Goal: Task Accomplishment & Management: Complete application form

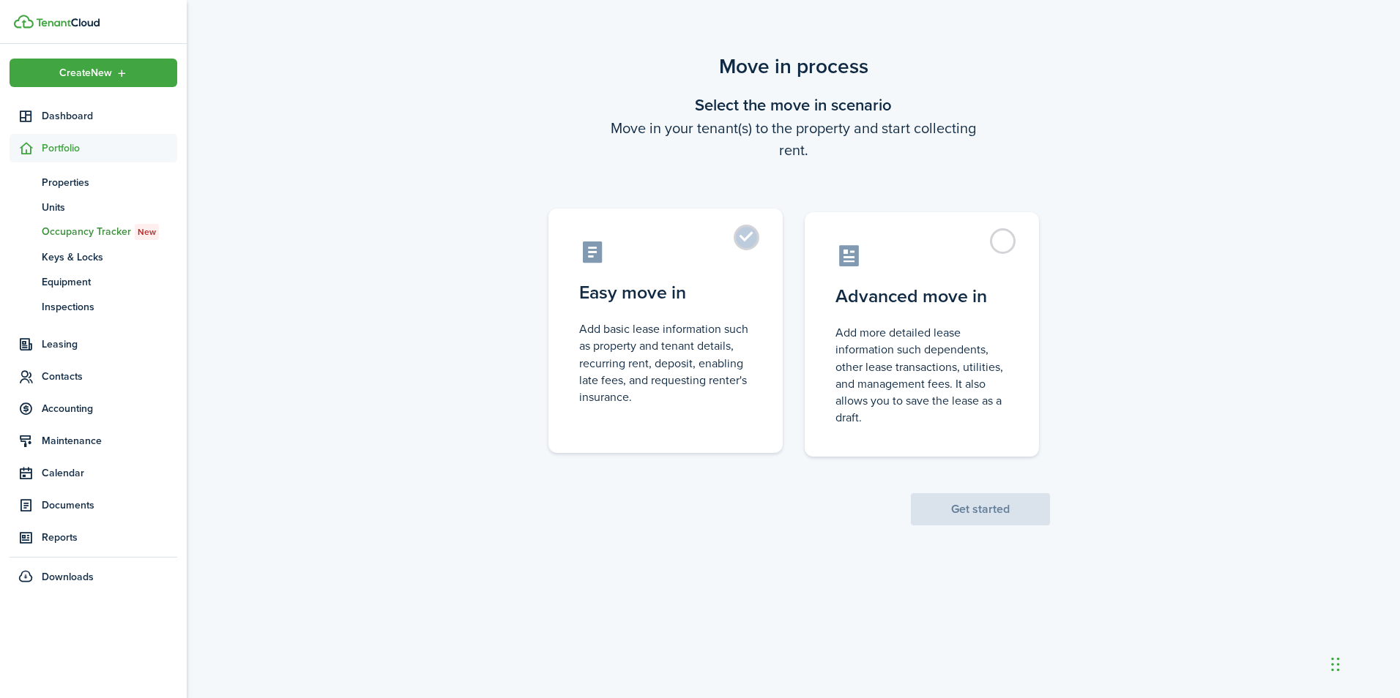
click at [648, 356] on control-radio-card-description "Add basic lease information such as property and tenant details, recurring rent…" at bounding box center [665, 363] width 173 height 85
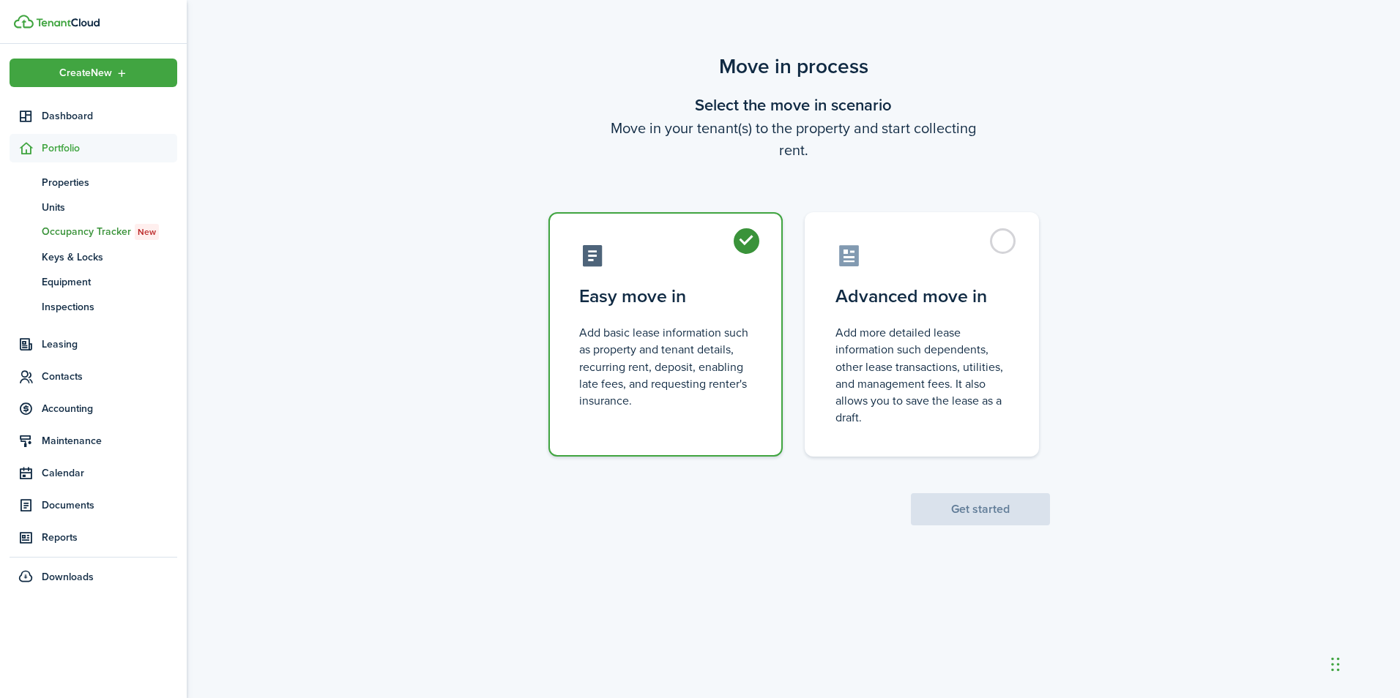
radio input "true"
click at [959, 507] on button "Get started" at bounding box center [980, 509] width 139 height 32
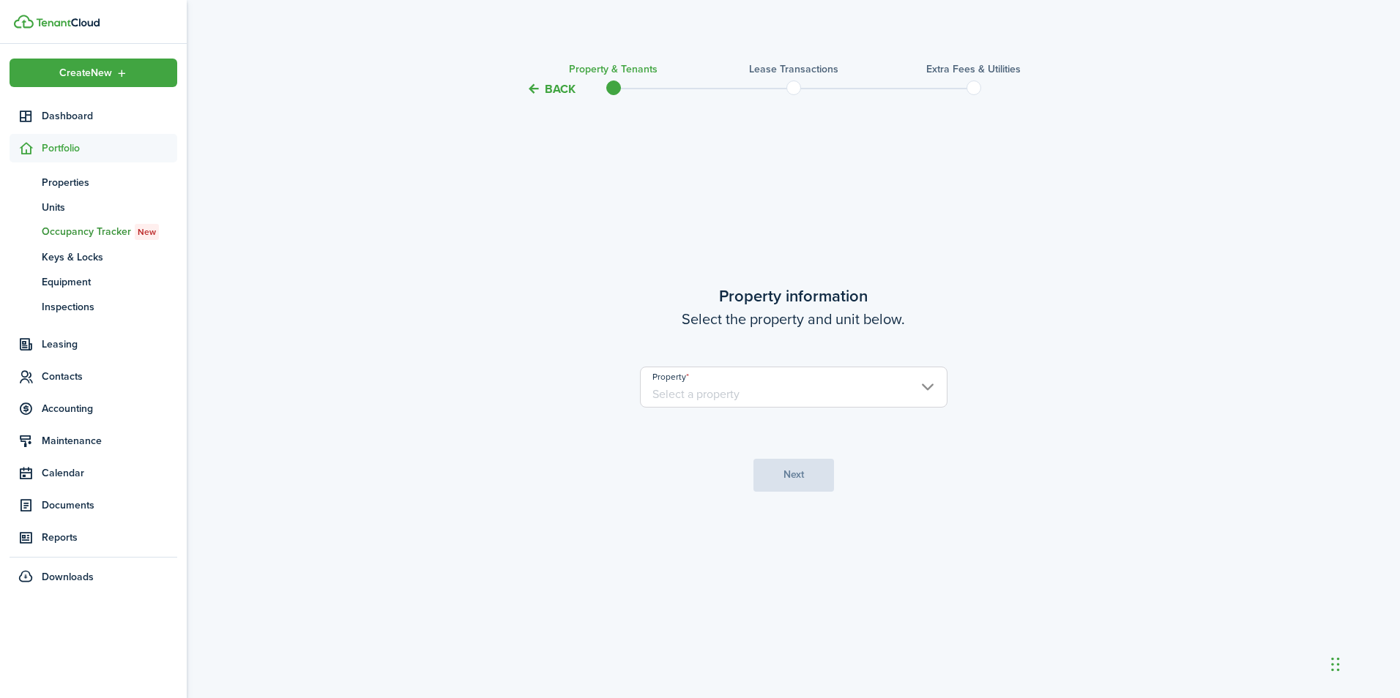
click at [761, 403] on input "Property" at bounding box center [793, 387] width 307 height 41
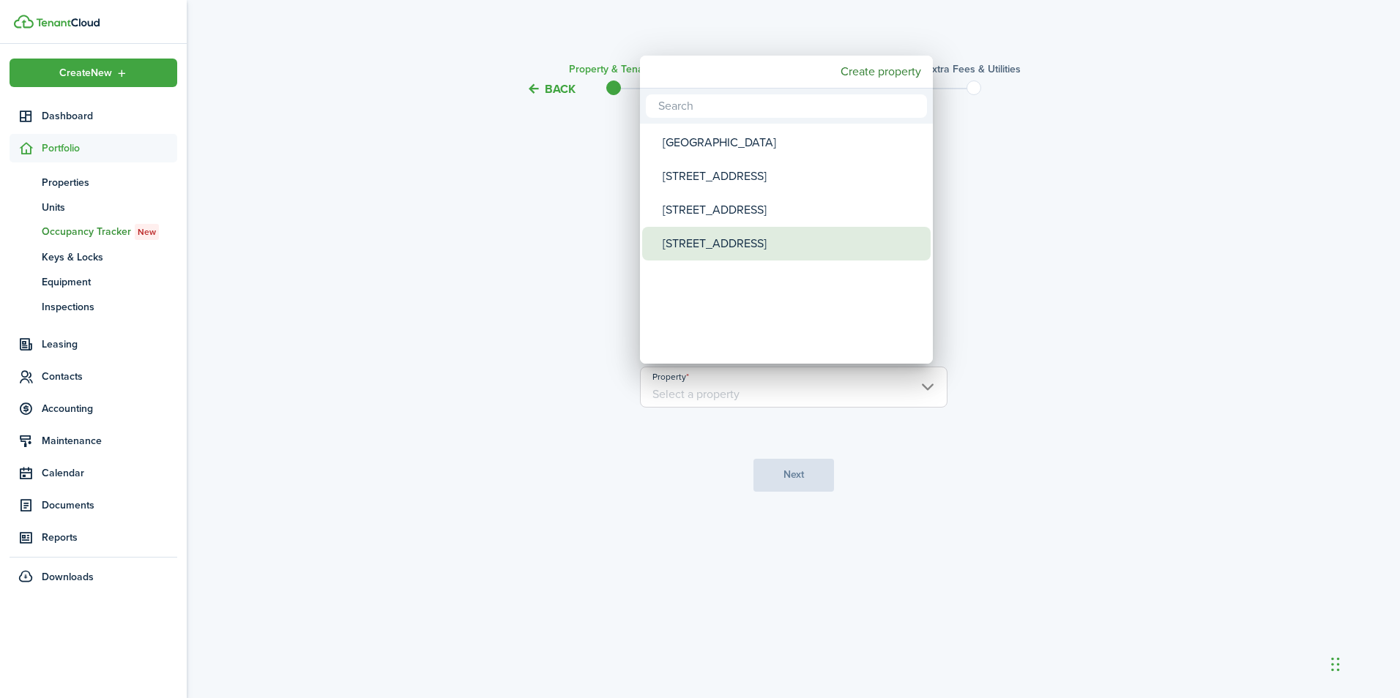
click at [731, 240] on div "[STREET_ADDRESS]" at bounding box center [791, 244] width 259 height 34
type input "[STREET_ADDRESS]"
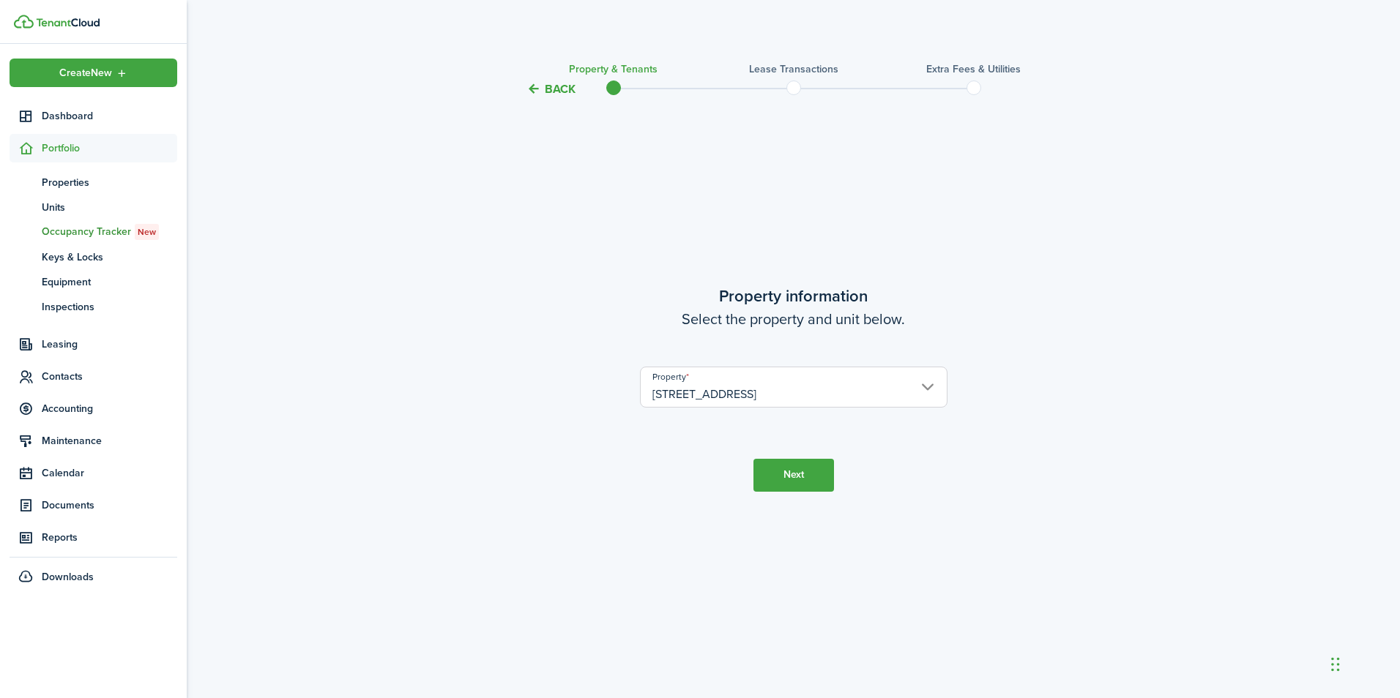
click at [791, 484] on button "Next" at bounding box center [793, 475] width 81 height 33
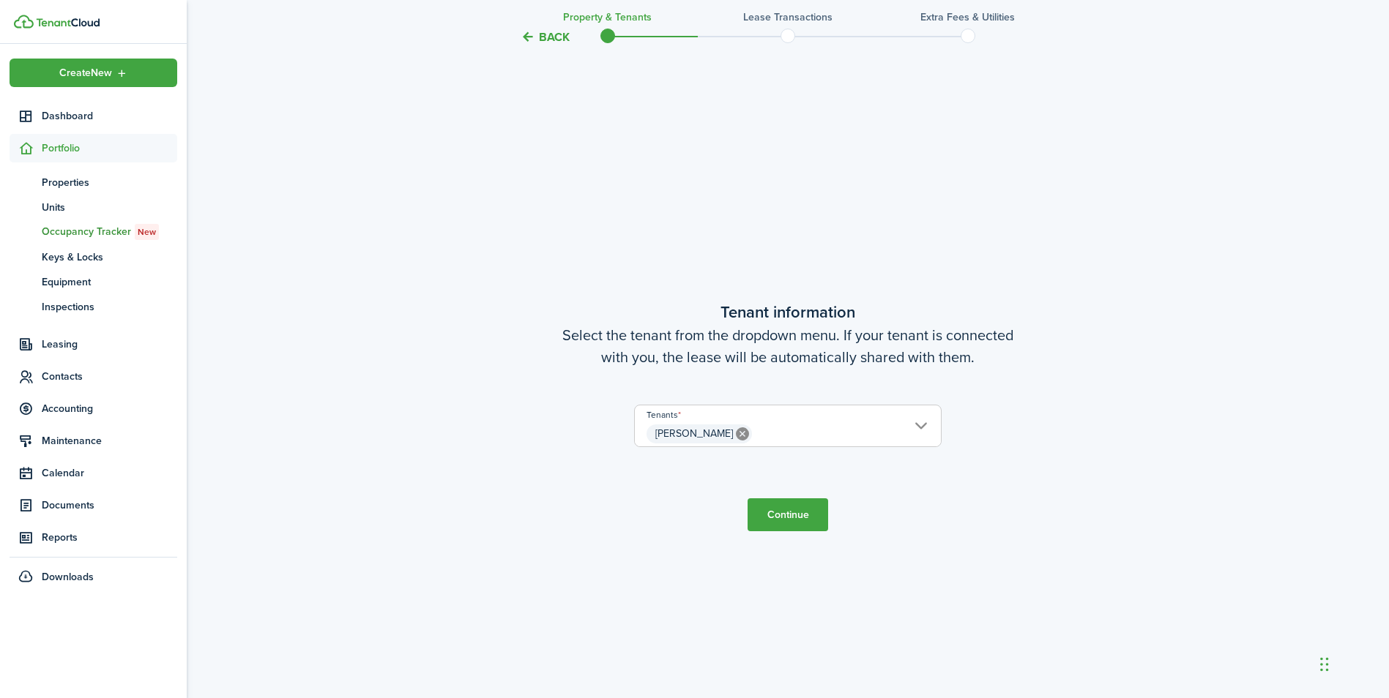
scroll to position [600, 0]
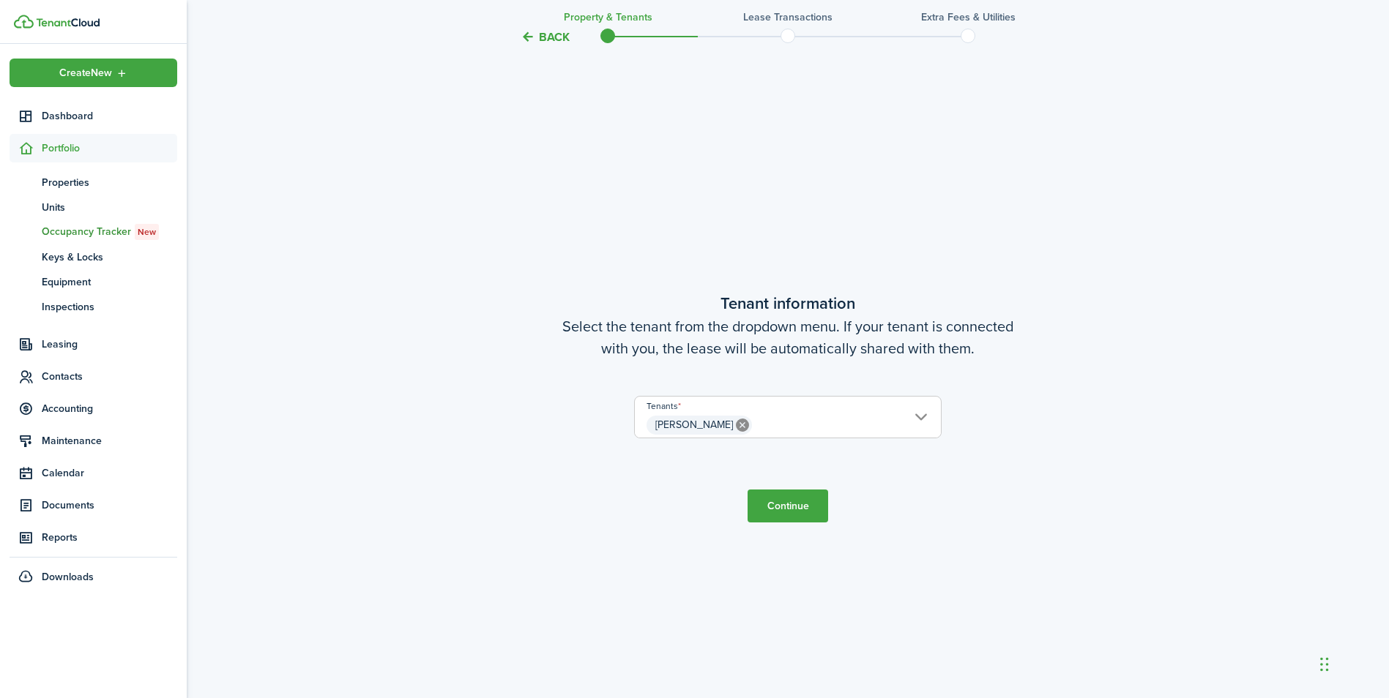
click at [799, 505] on button "Continue" at bounding box center [787, 506] width 81 height 33
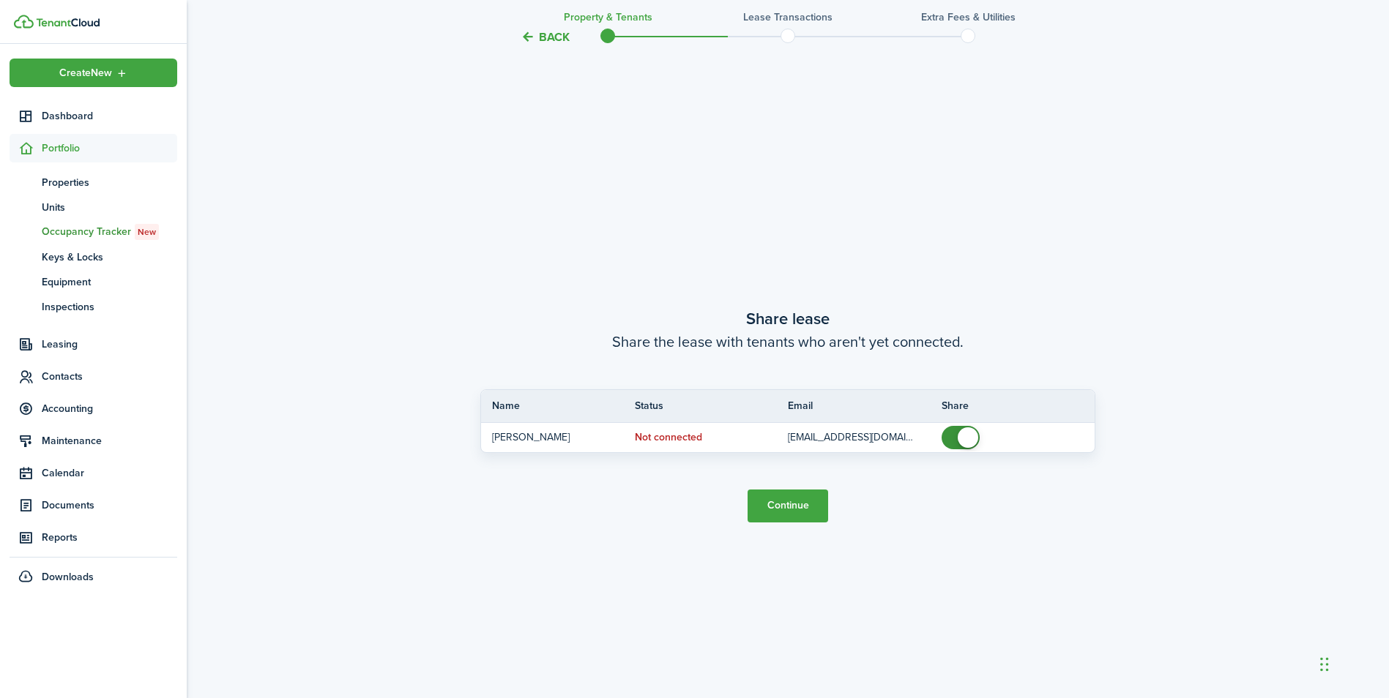
scroll to position [1299, 0]
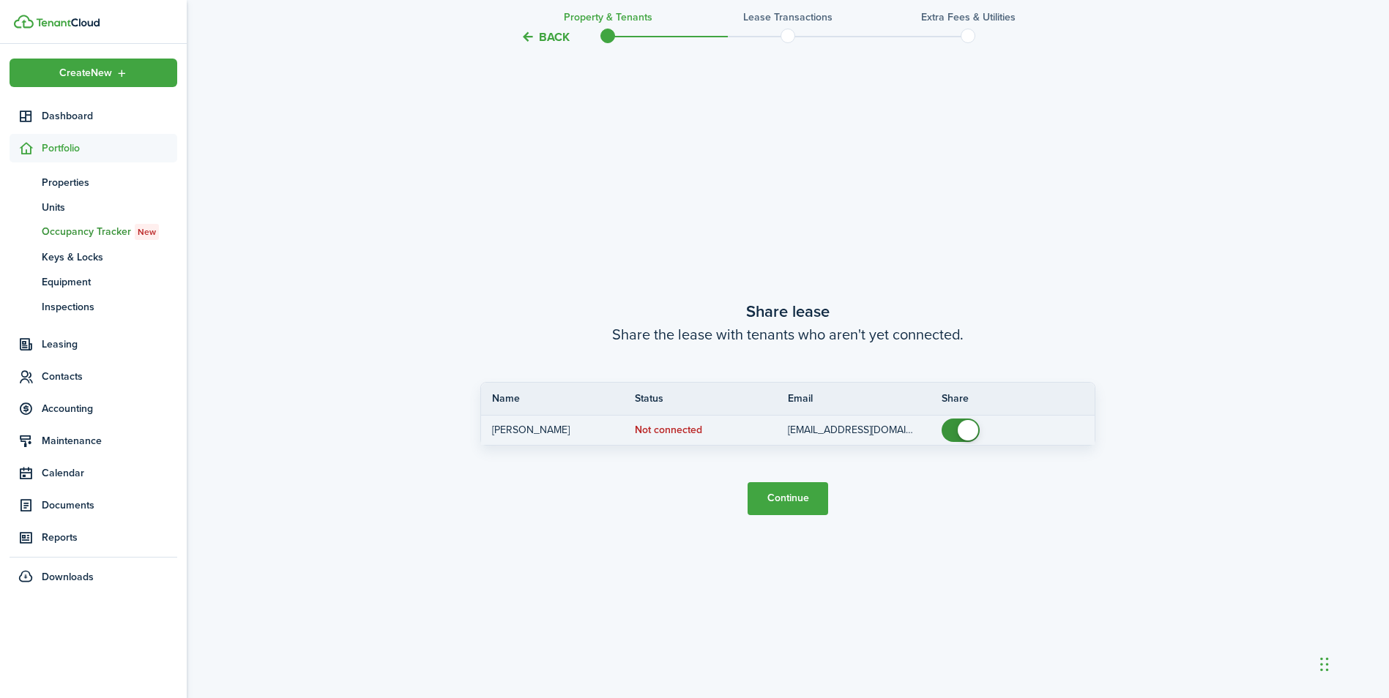
checkbox input "false"
click at [962, 435] on span at bounding box center [967, 430] width 20 height 20
click at [788, 501] on button "Continue" at bounding box center [787, 498] width 81 height 33
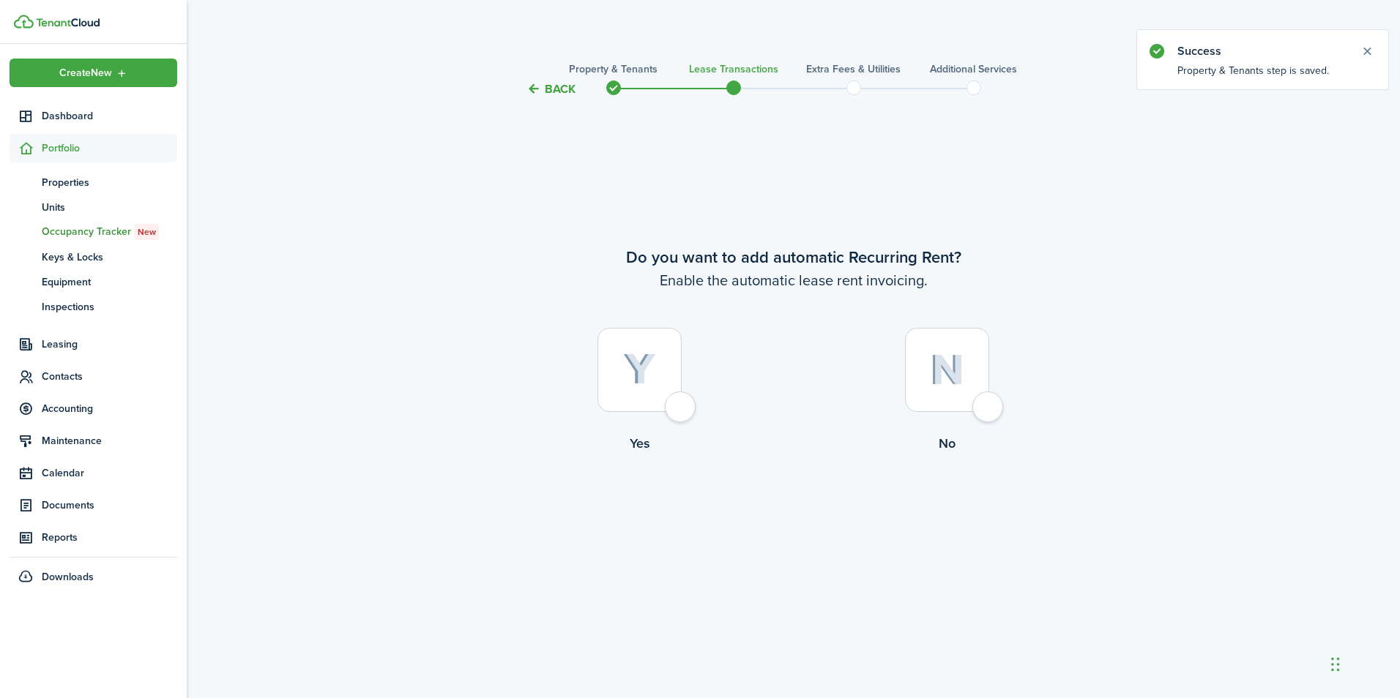
click at [668, 379] on div at bounding box center [639, 370] width 84 height 84
radio input "true"
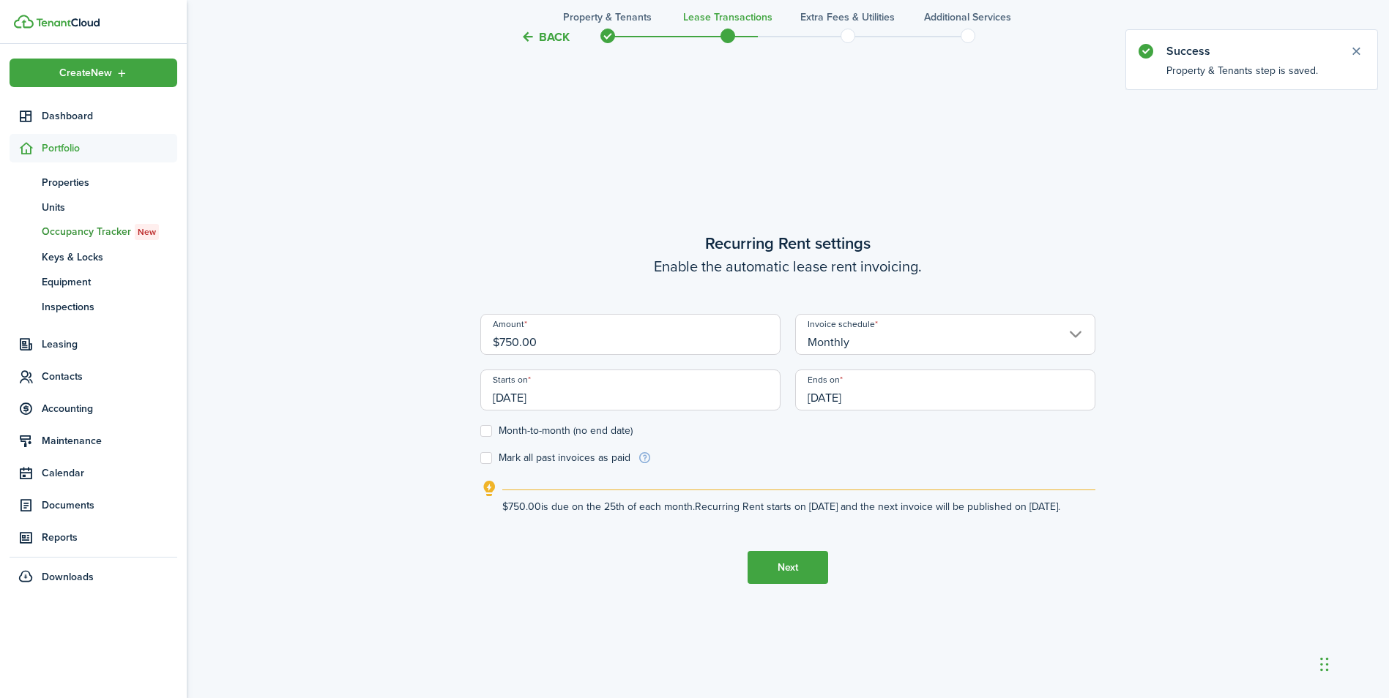
scroll to position [600, 0]
click at [720, 397] on input "[DATE]" at bounding box center [630, 389] width 300 height 41
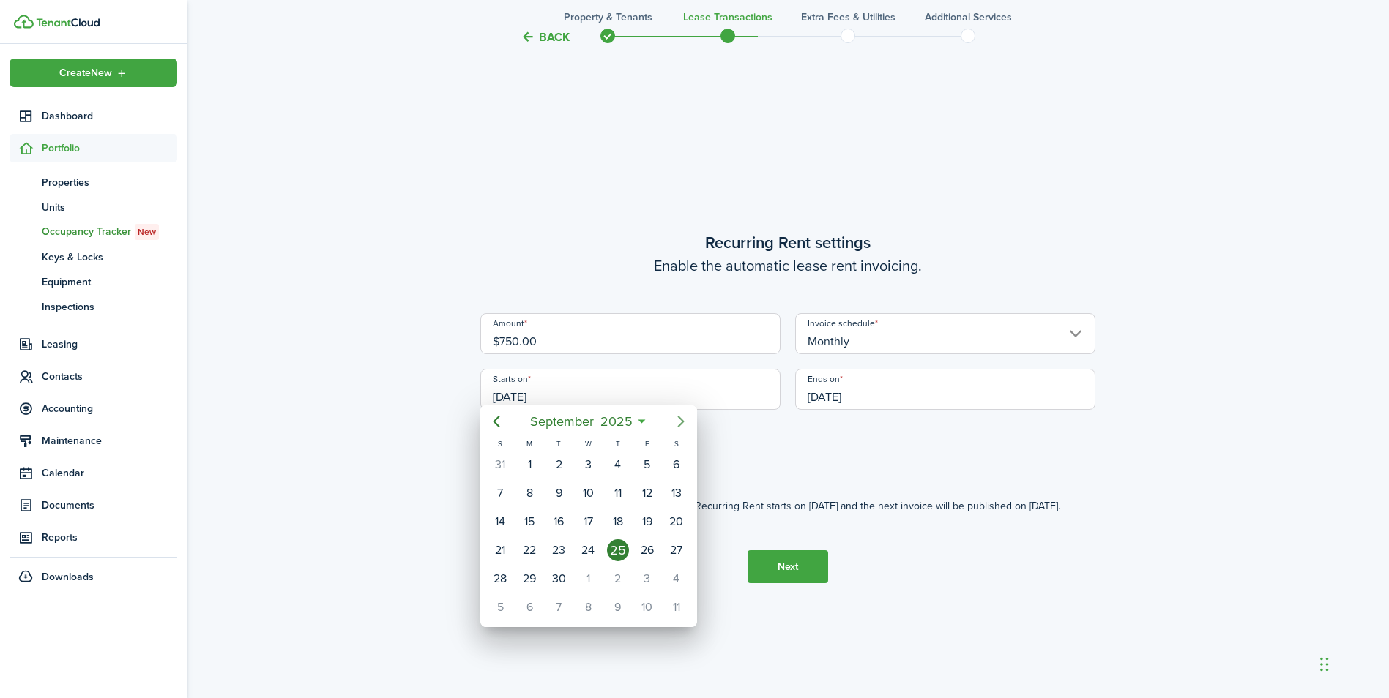
click at [684, 419] on icon "Next page" at bounding box center [681, 422] width 18 height 18
click at [597, 526] on div "15" at bounding box center [588, 522] width 22 height 22
type input "[DATE]"
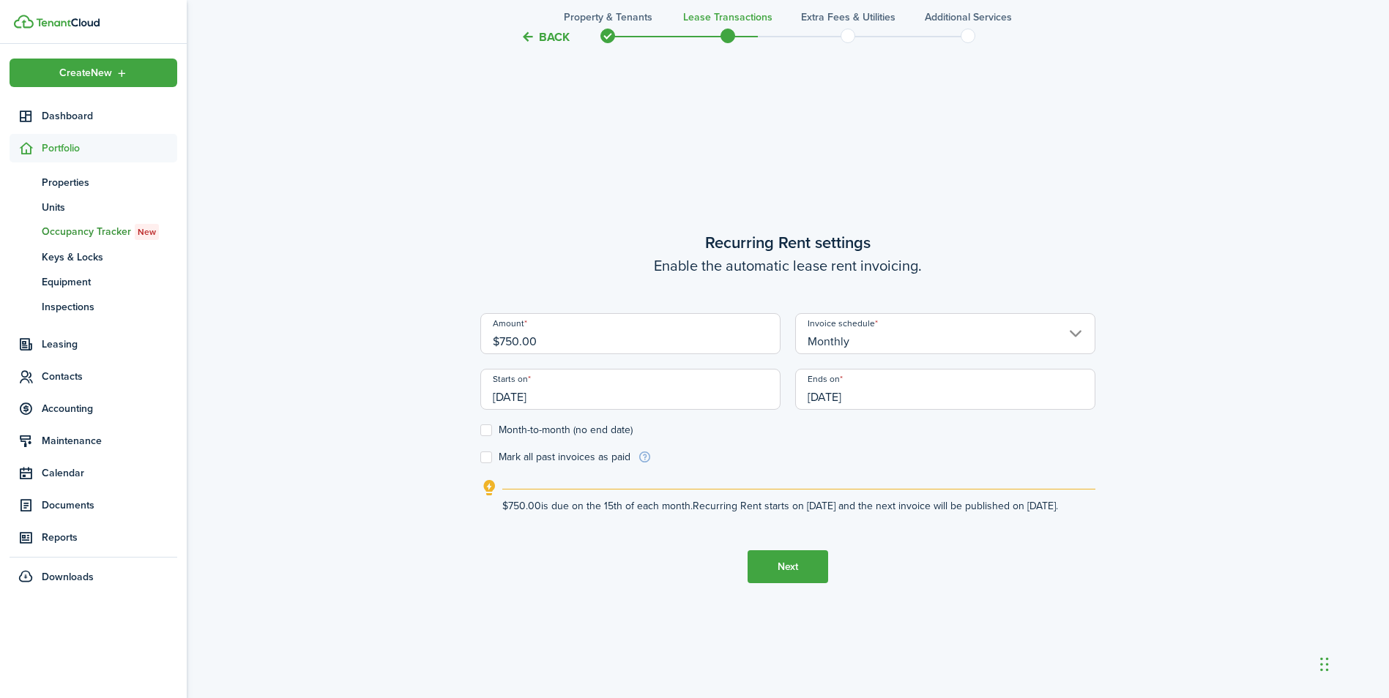
click at [892, 387] on input "[DATE]" at bounding box center [945, 389] width 300 height 41
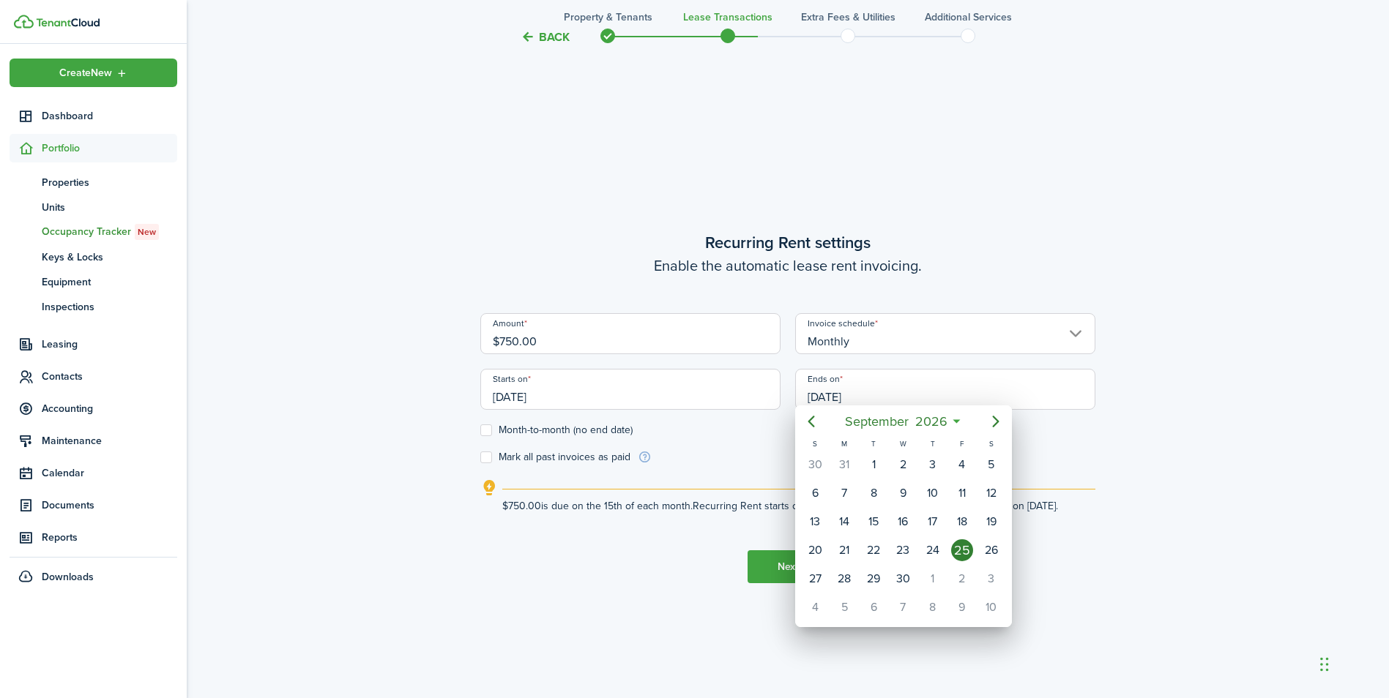
click at [1154, 423] on div at bounding box center [694, 349] width 1623 height 933
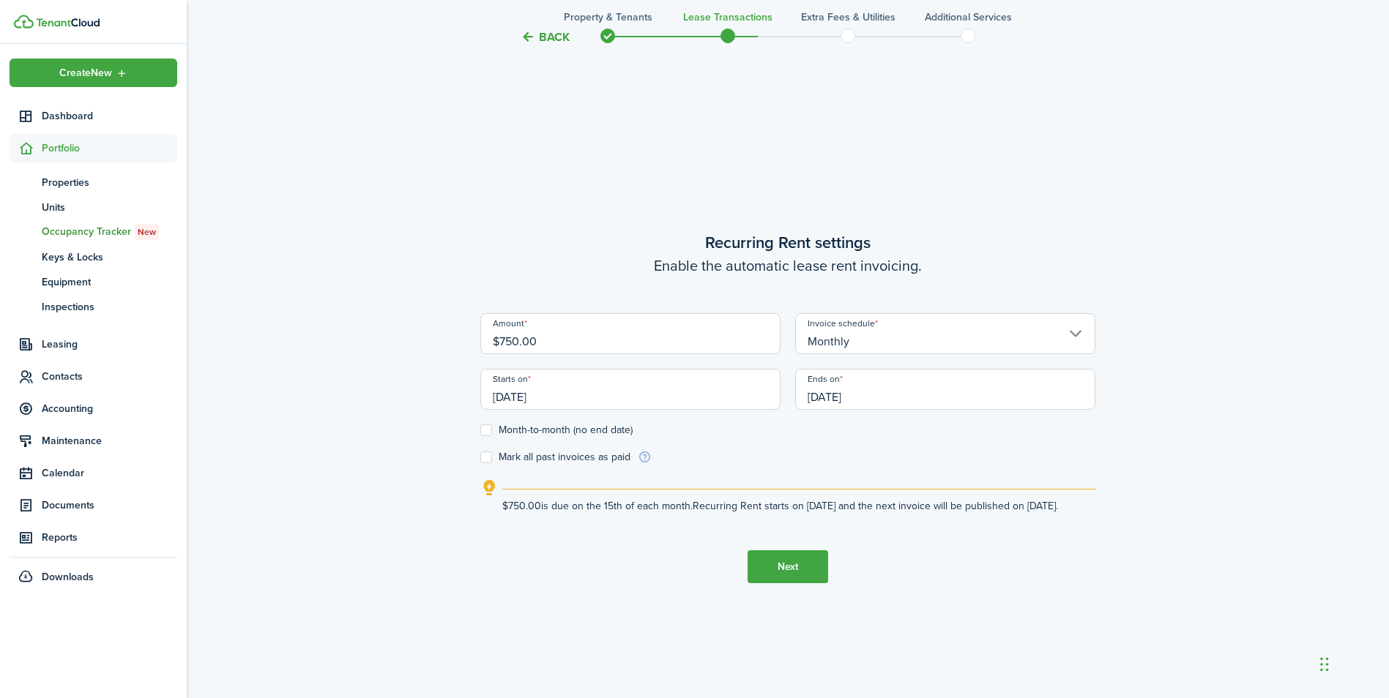
click at [489, 425] on label "Month-to-month (no end date)" at bounding box center [556, 431] width 152 height 12
click at [480, 430] on input "Month-to-month (no end date)" at bounding box center [479, 430] width 1 height 1
checkbox input "true"
click at [578, 388] on input "[DATE]" at bounding box center [630, 389] width 300 height 41
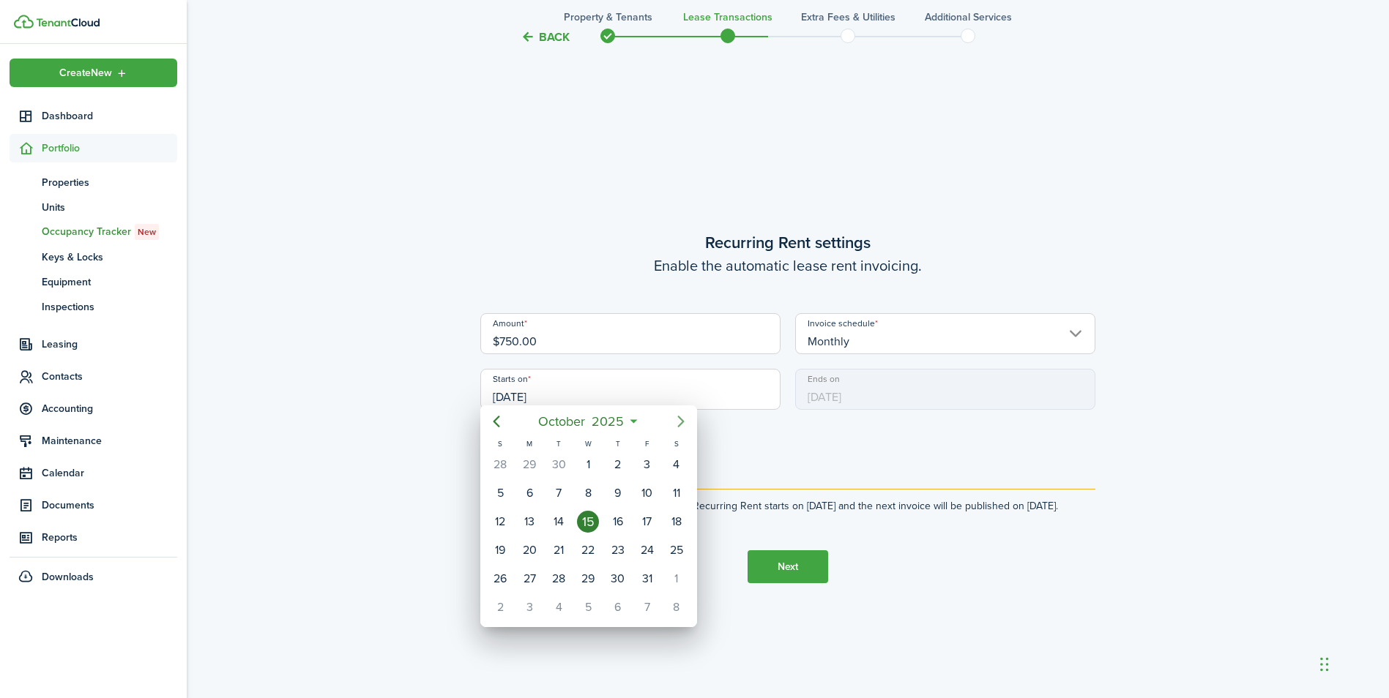
drag, startPoint x: 684, startPoint y: 418, endPoint x: 656, endPoint y: 428, distance: 29.6
click at [684, 417] on icon "Next page" at bounding box center [681, 422] width 18 height 18
click at [673, 463] on div "1" at bounding box center [676, 465] width 22 height 22
type input "[DATE]"
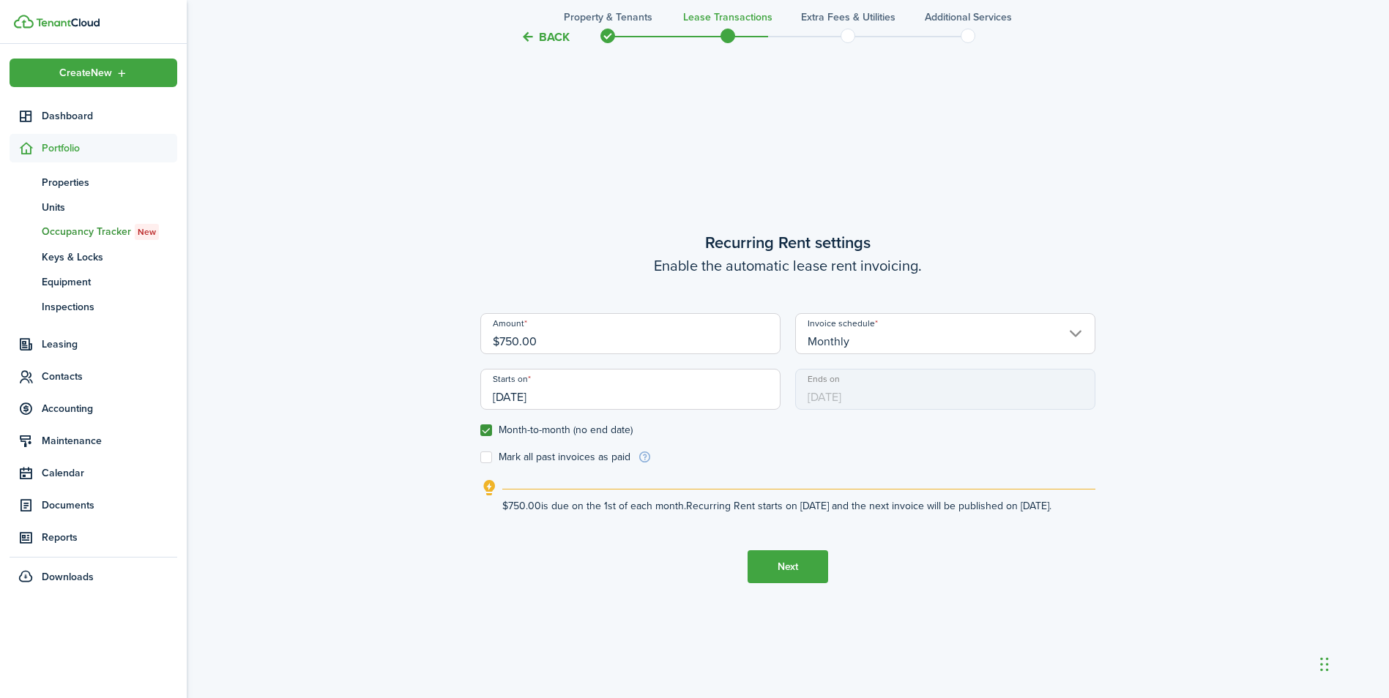
click at [752, 570] on button "Next" at bounding box center [787, 566] width 81 height 33
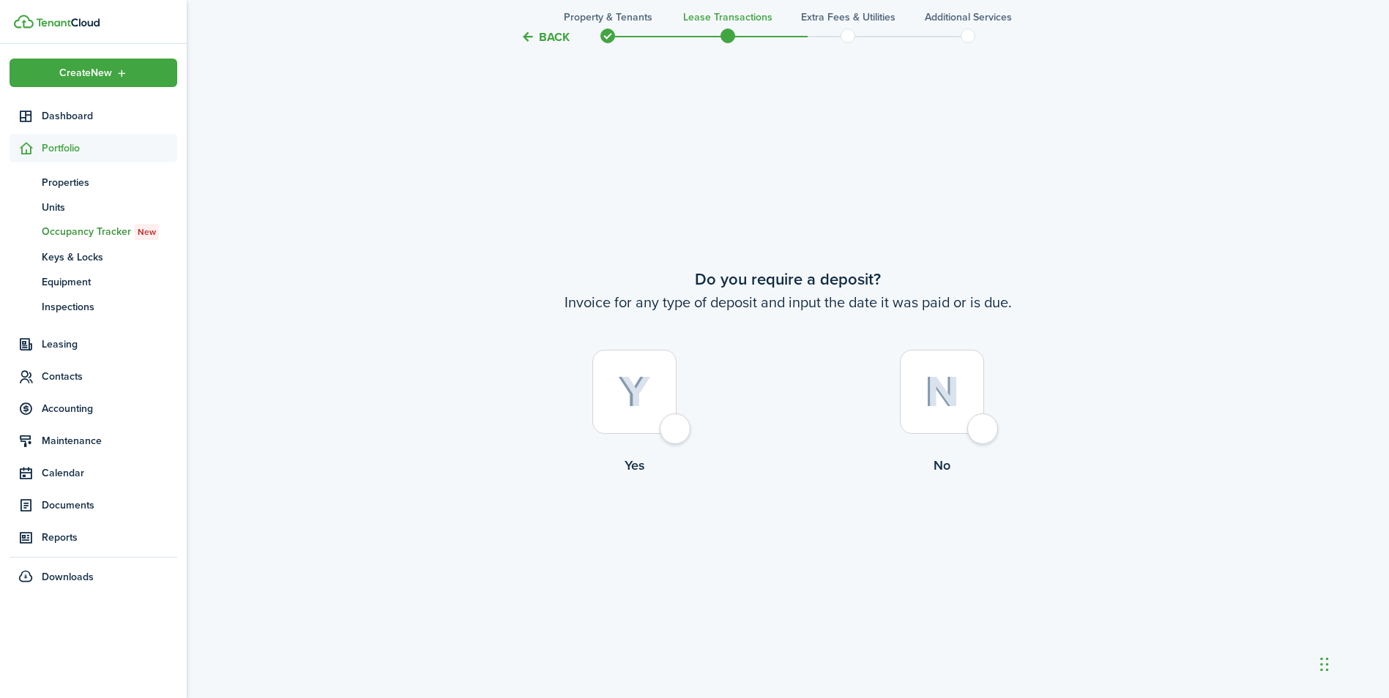
scroll to position [1299, 0]
click at [925, 376] on img at bounding box center [942, 388] width 34 height 31
radio input "true"
click at [792, 523] on button "Continue" at bounding box center [787, 533] width 81 height 33
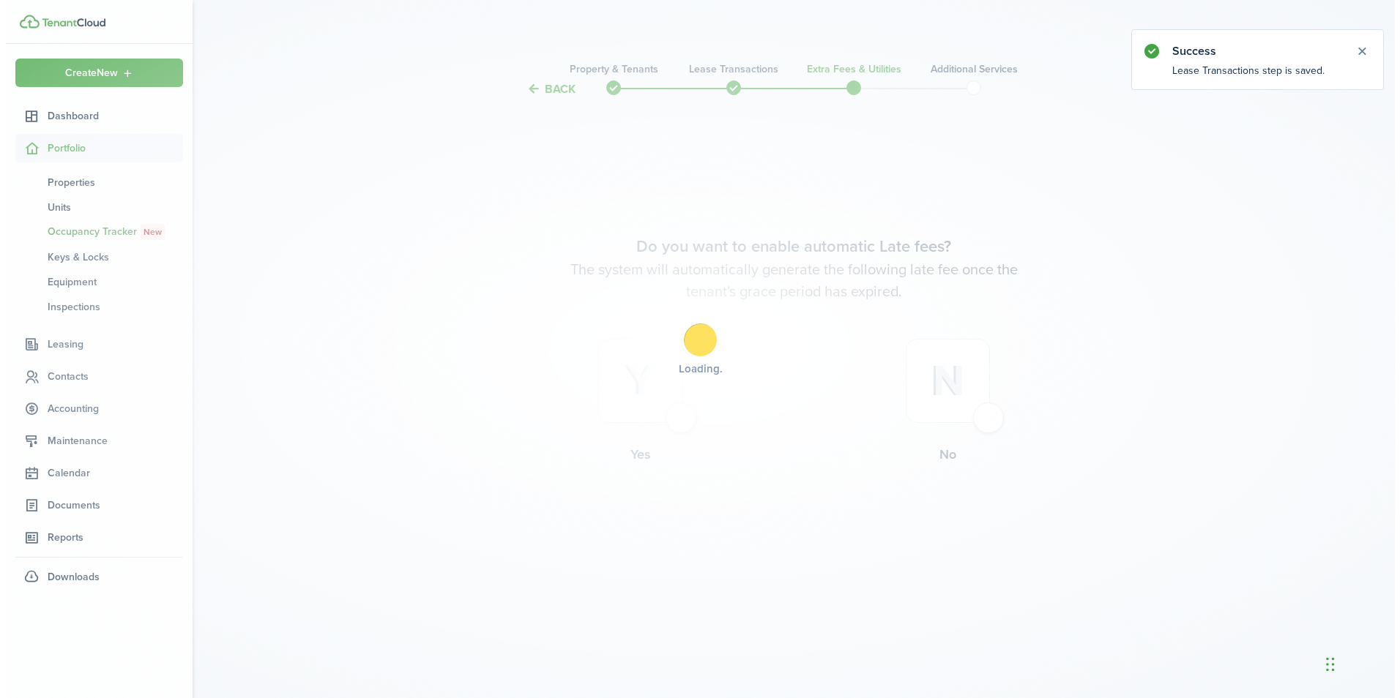
scroll to position [0, 0]
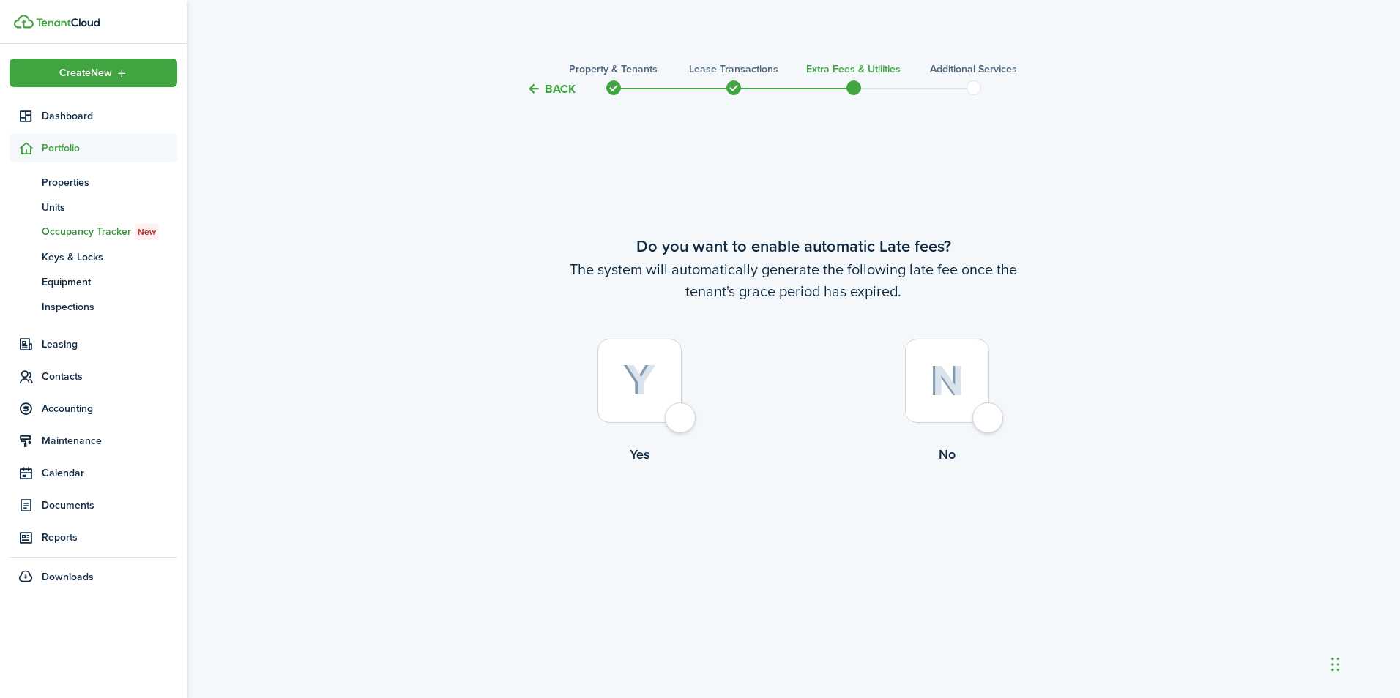
click at [654, 354] on div at bounding box center [639, 381] width 84 height 84
radio input "true"
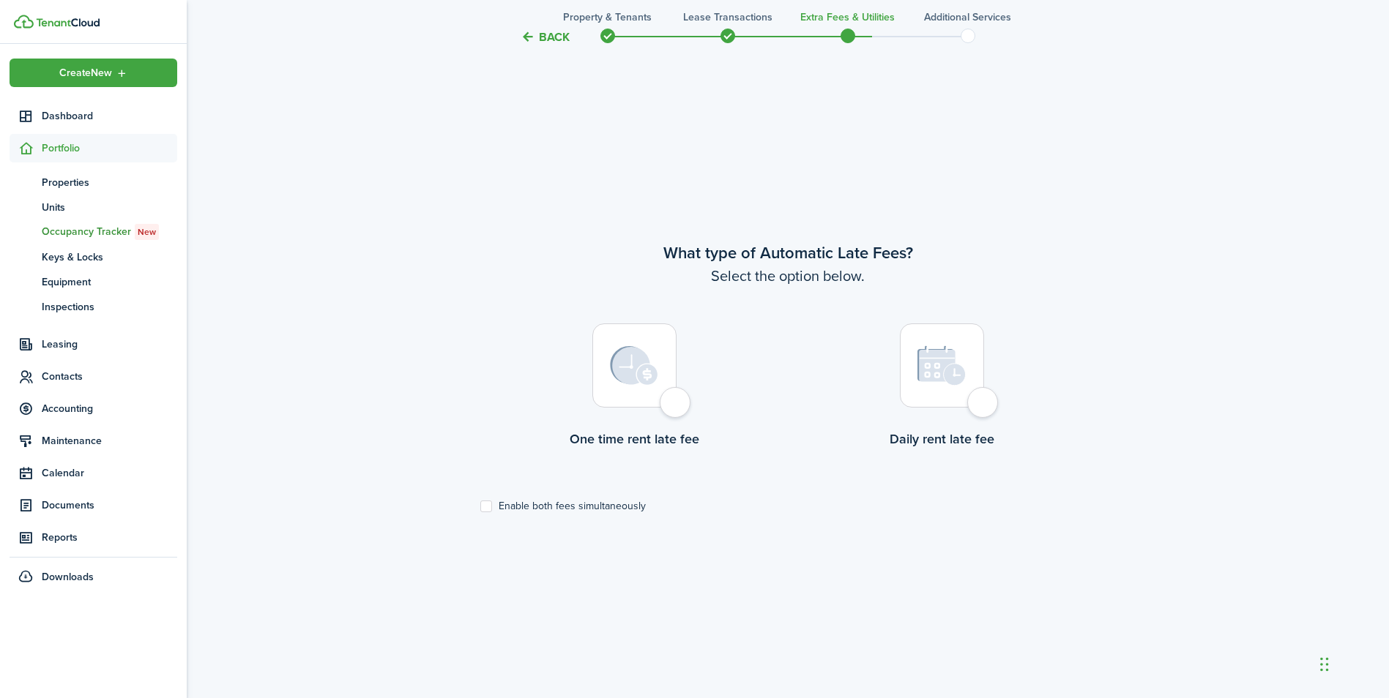
scroll to position [600, 0]
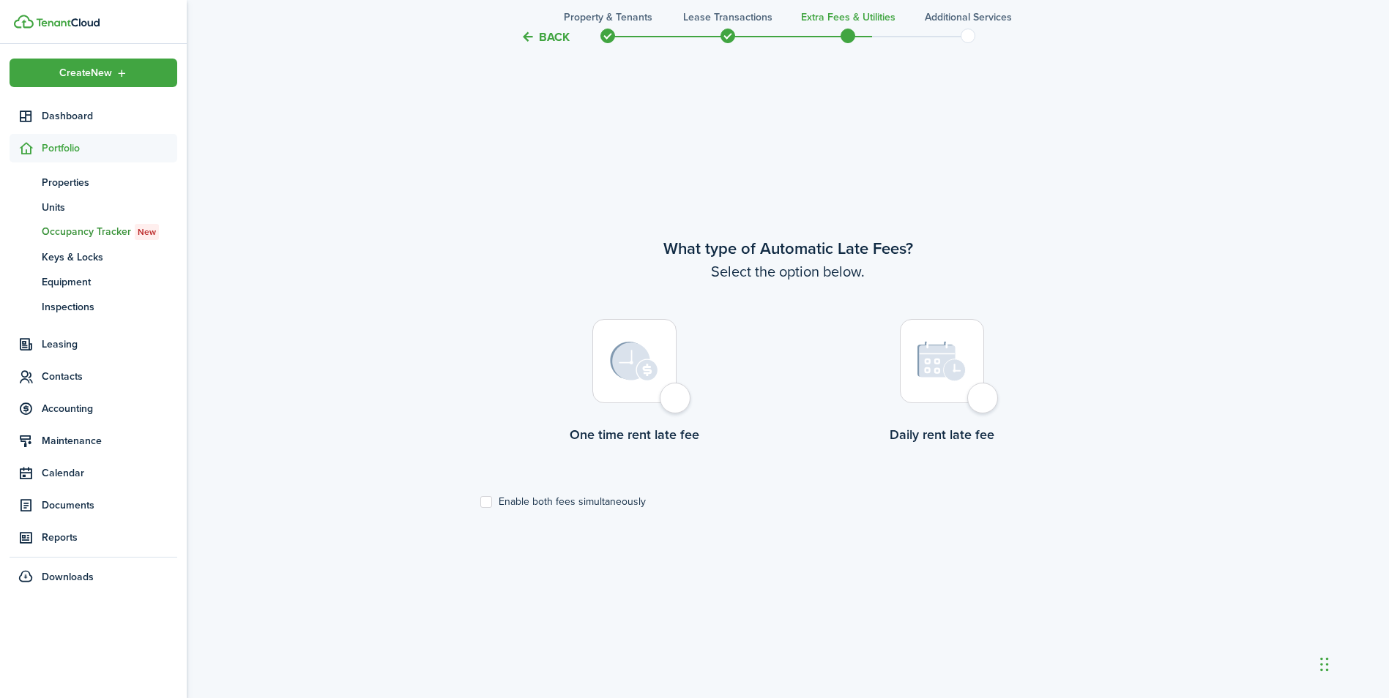
click at [925, 356] on img at bounding box center [941, 361] width 49 height 41
radio input "true"
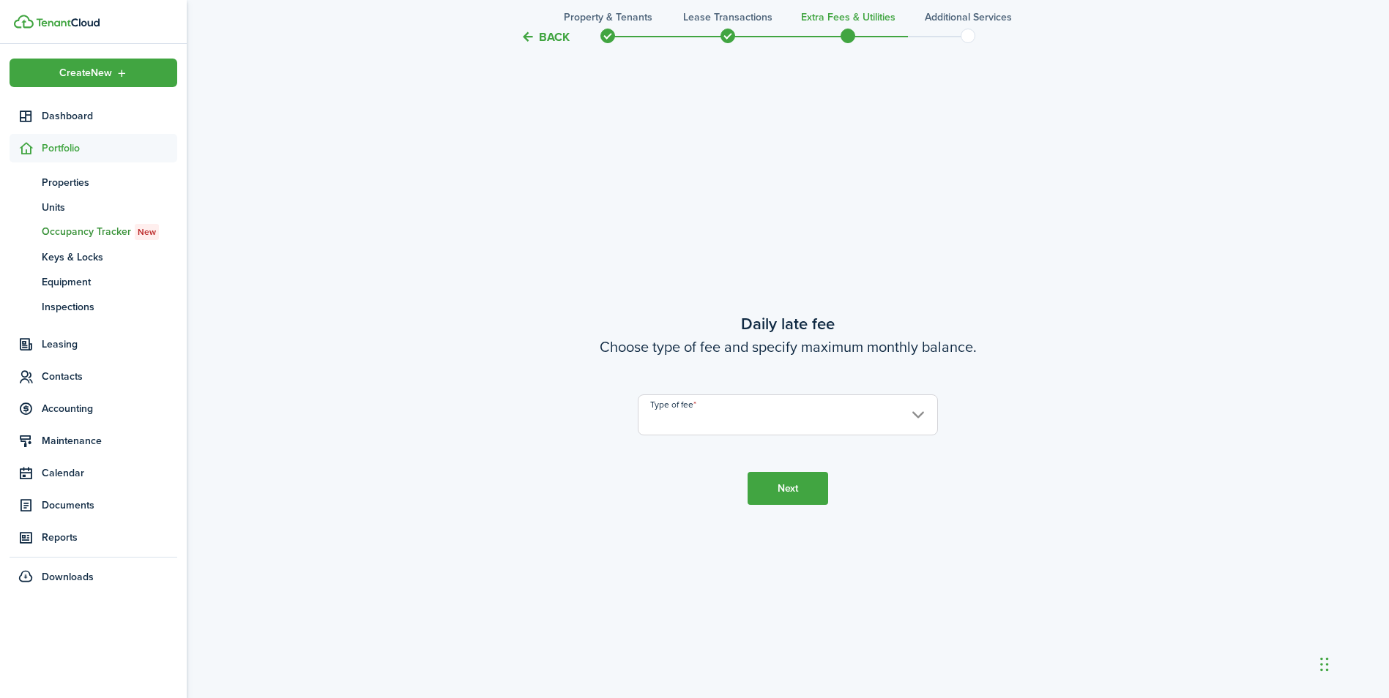
scroll to position [1299, 0]
click at [686, 410] on input "Type of fee" at bounding box center [788, 413] width 300 height 41
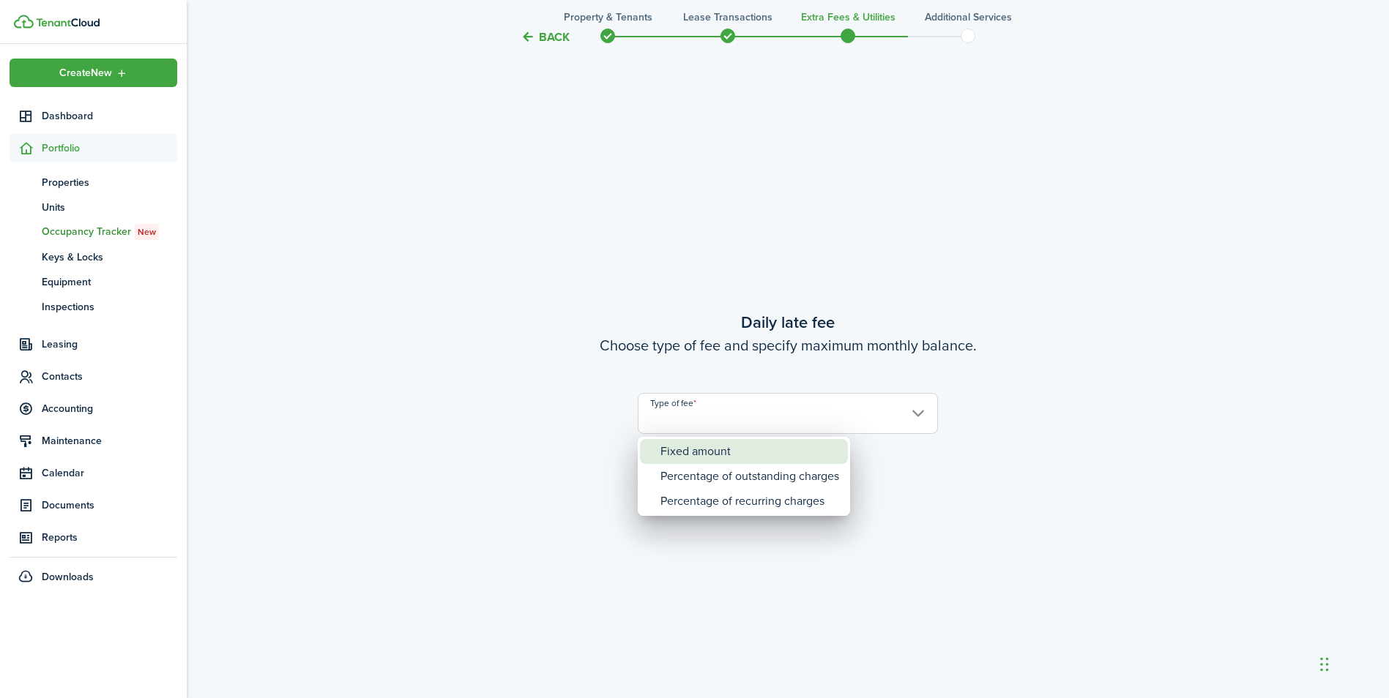
click at [732, 461] on div "Fixed amount" at bounding box center [749, 451] width 179 height 25
type input "Fixed amount"
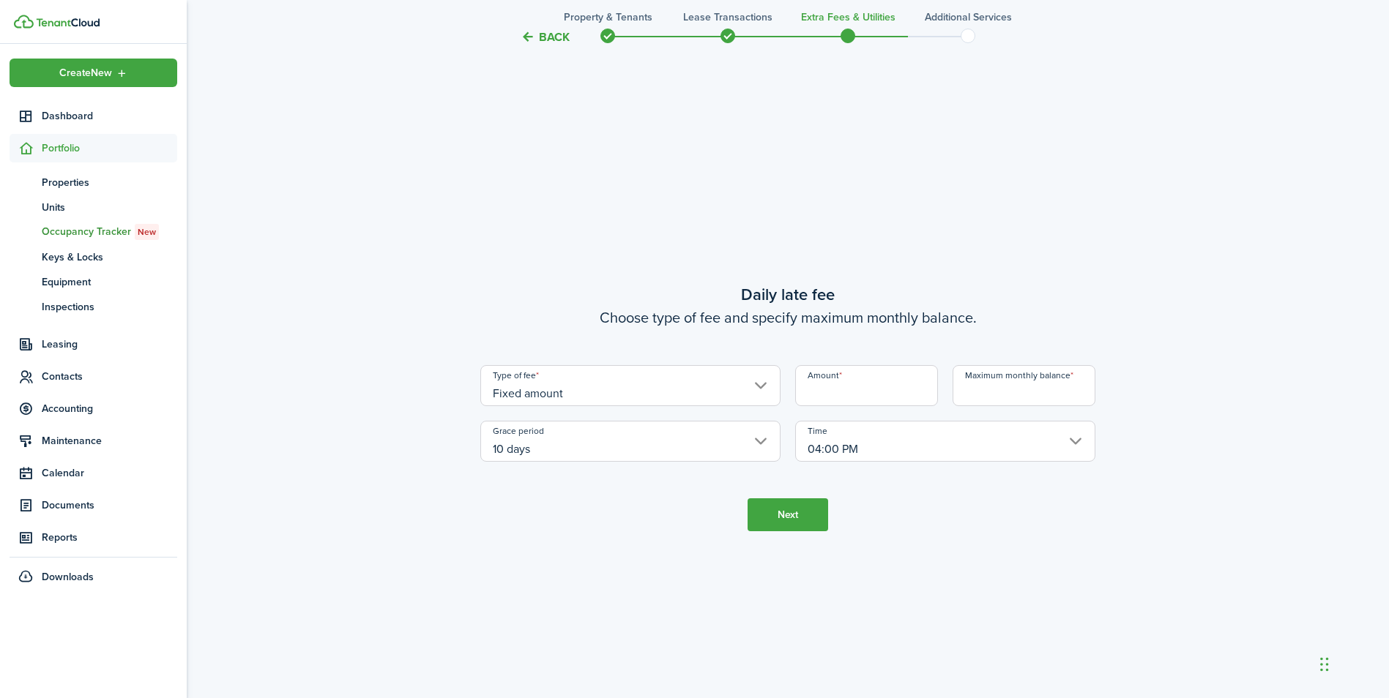
click at [862, 379] on input "Amount" at bounding box center [866, 385] width 143 height 41
type input "$5.00"
click at [616, 446] on input "10 days" at bounding box center [630, 441] width 300 height 41
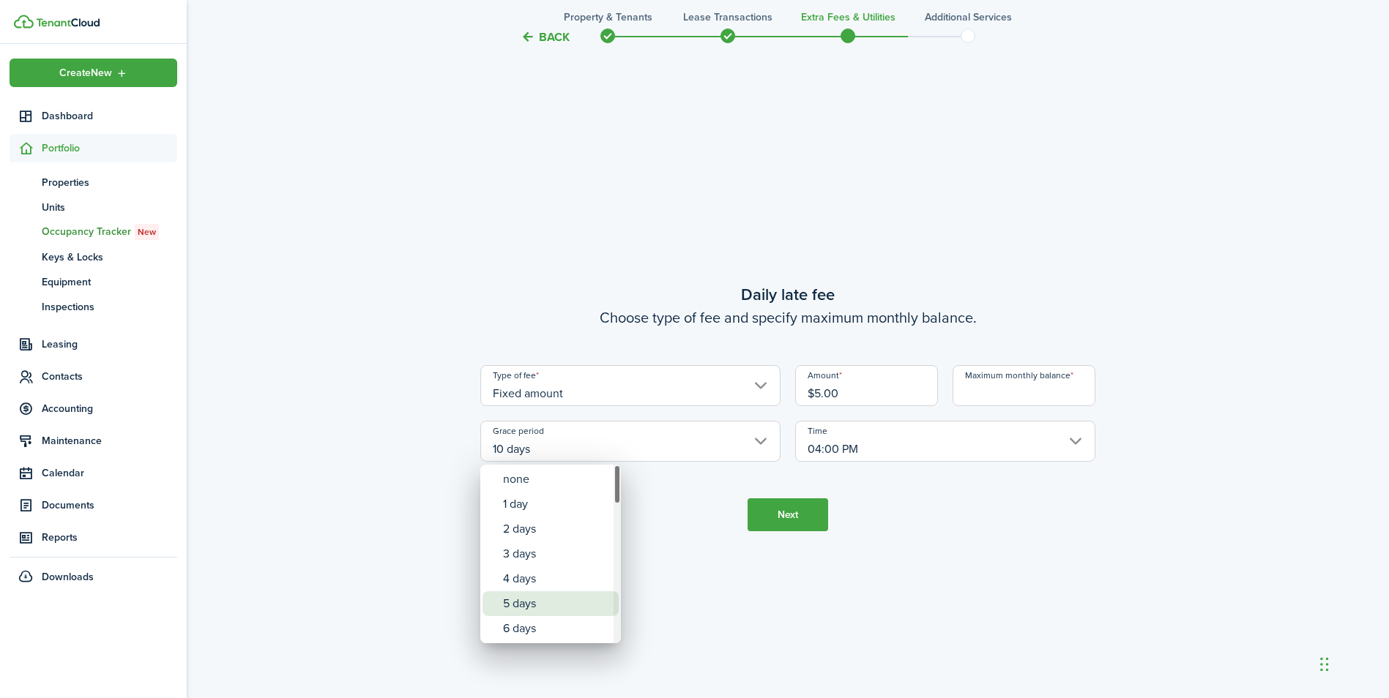
click at [536, 595] on div "5 days" at bounding box center [556, 603] width 107 height 25
type input "5 days"
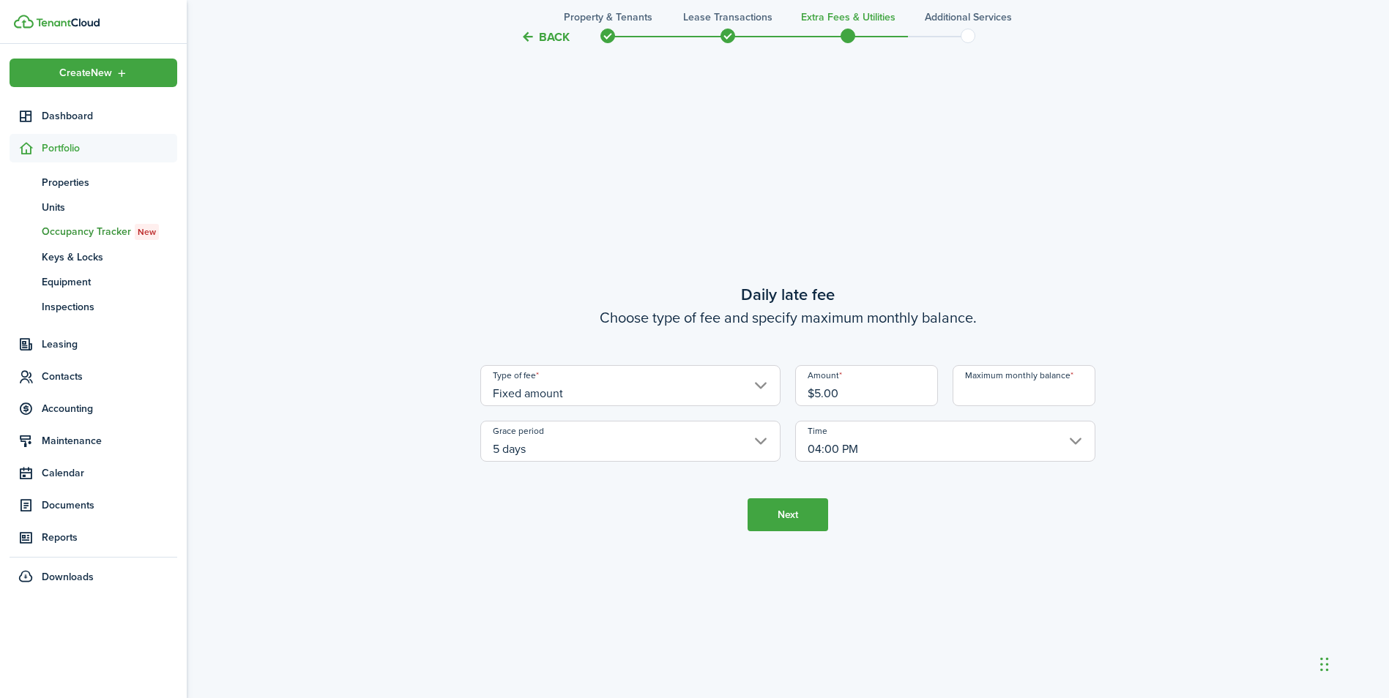
click at [1022, 389] on input "Maximum monthly balance" at bounding box center [1023, 385] width 143 height 41
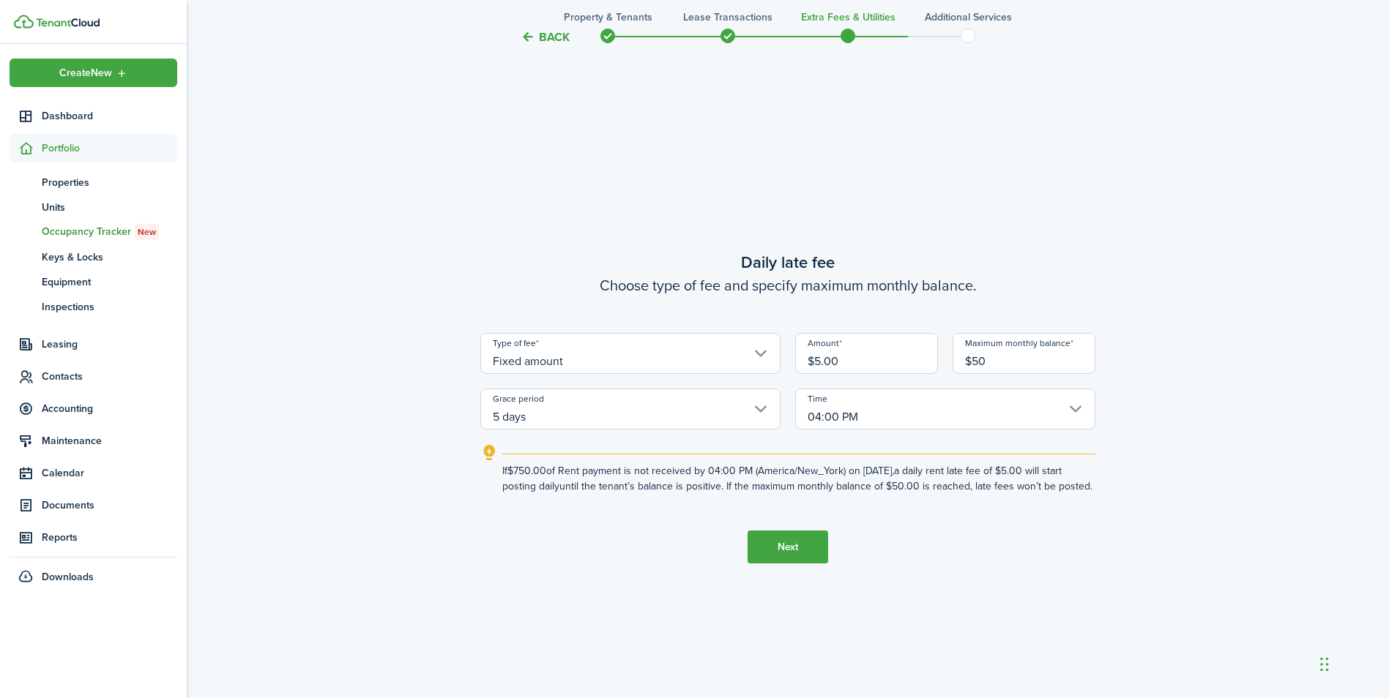
type input "$50.00"
click at [806, 559] on button "Next" at bounding box center [787, 547] width 81 height 33
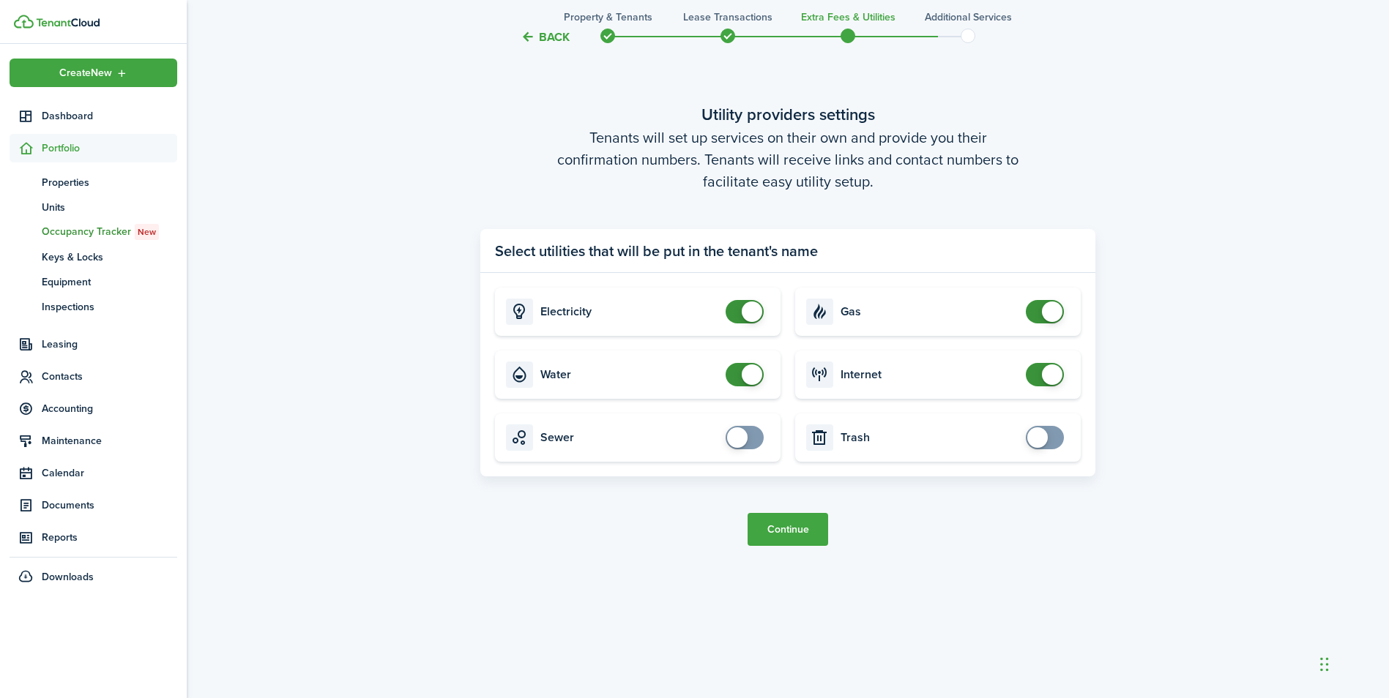
scroll to position [2095, 0]
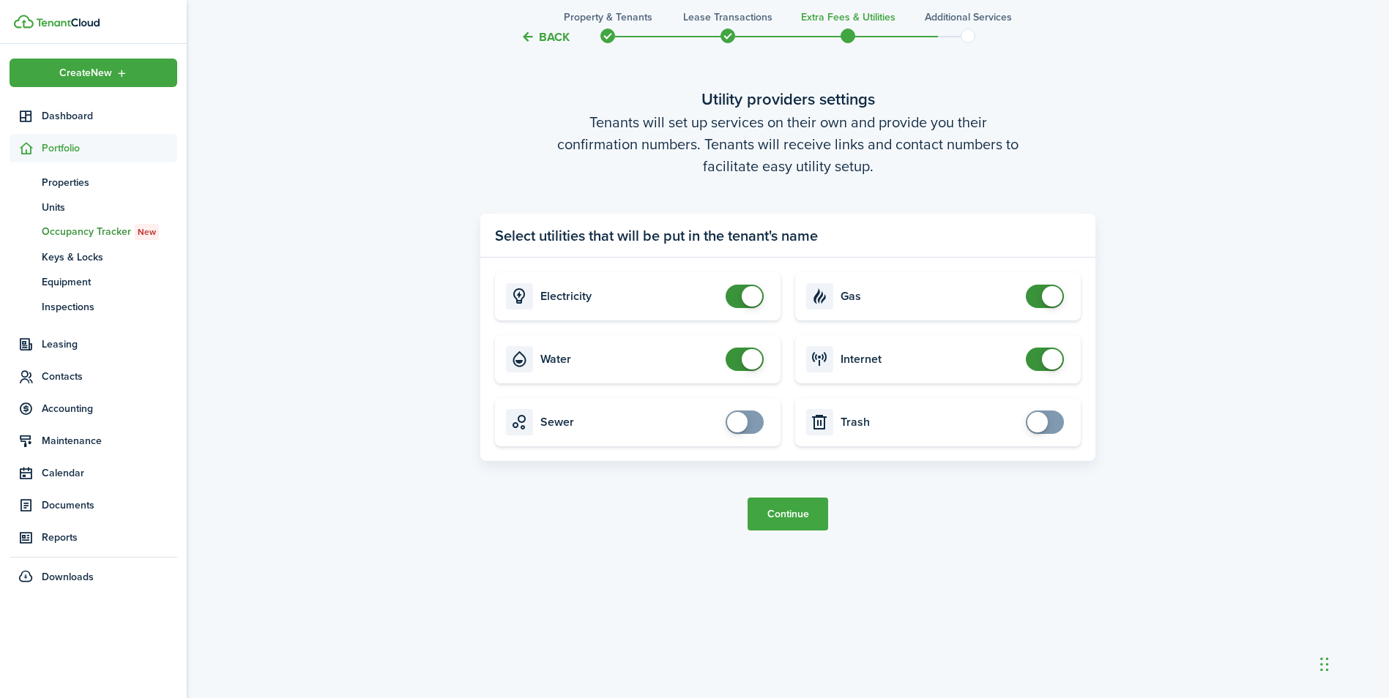
click at [777, 507] on button "Continue" at bounding box center [787, 514] width 81 height 33
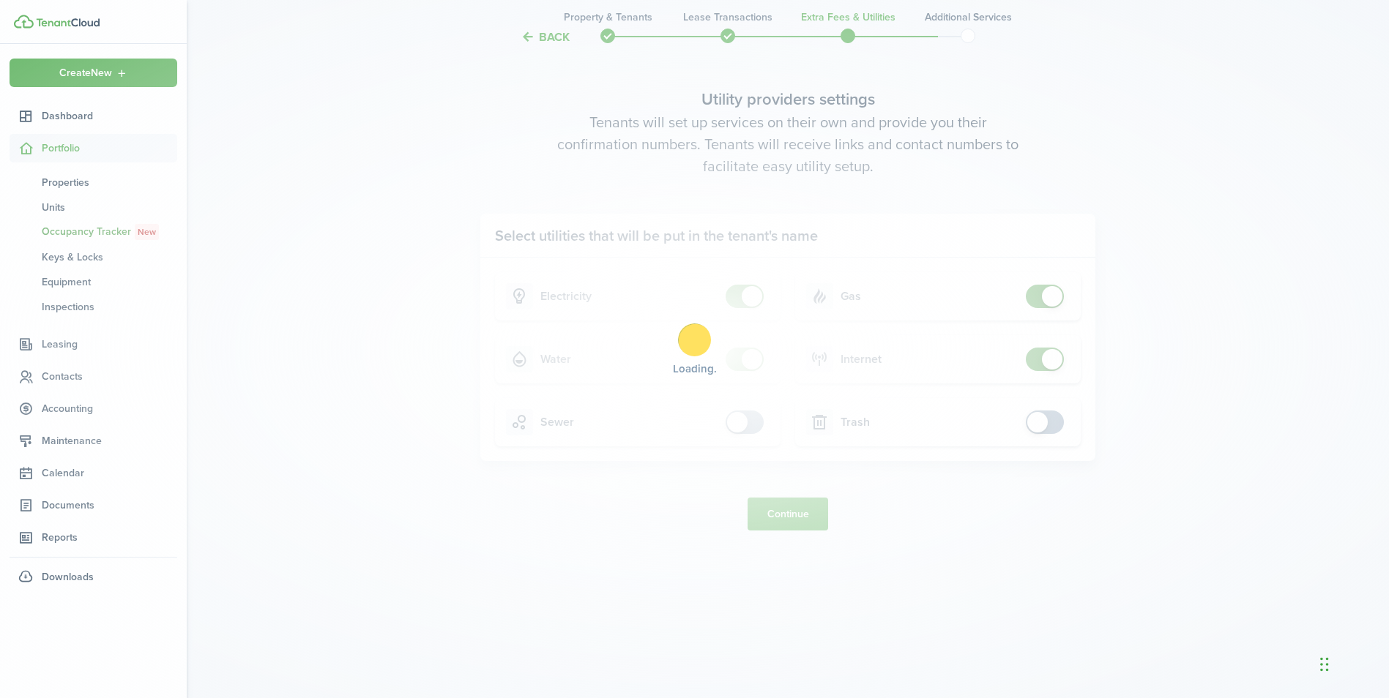
scroll to position [0, 0]
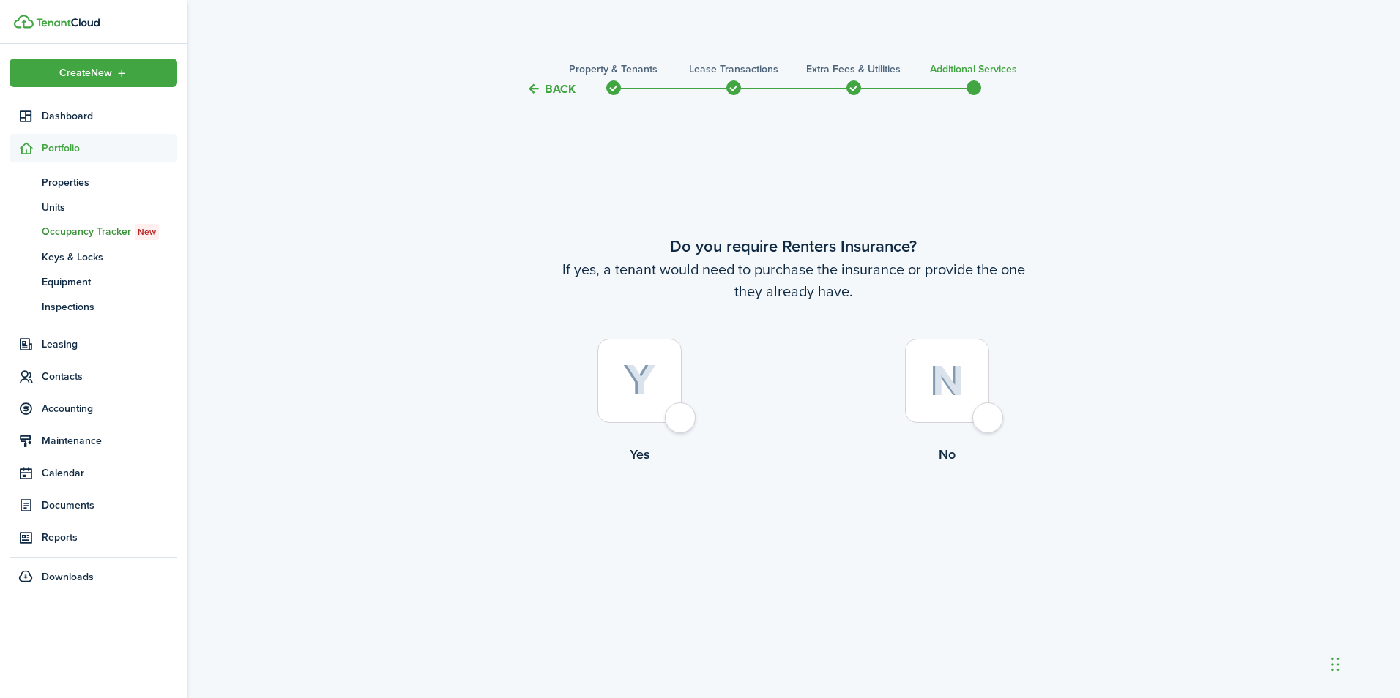
click at [935, 395] on img at bounding box center [947, 380] width 34 height 31
radio input "true"
click at [810, 512] on button "Complete move in" at bounding box center [793, 524] width 108 height 33
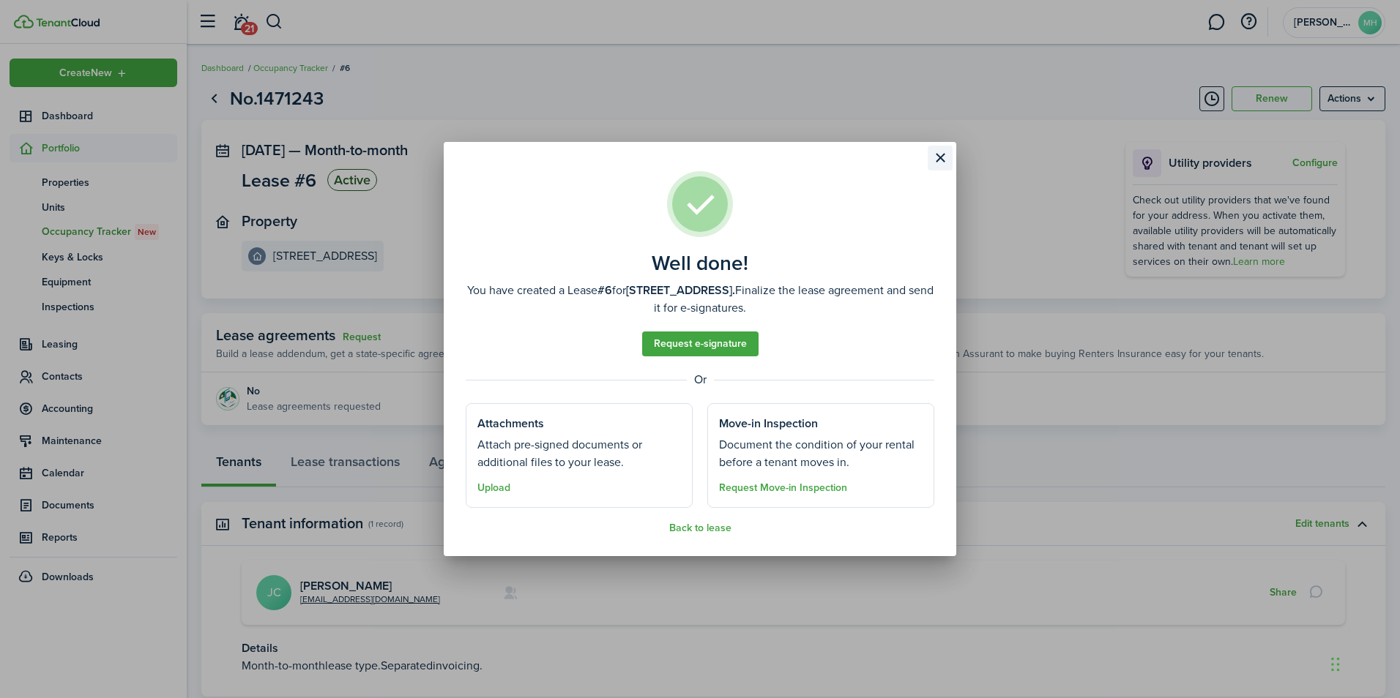
click at [945, 160] on button "Close modal" at bounding box center [939, 158] width 25 height 25
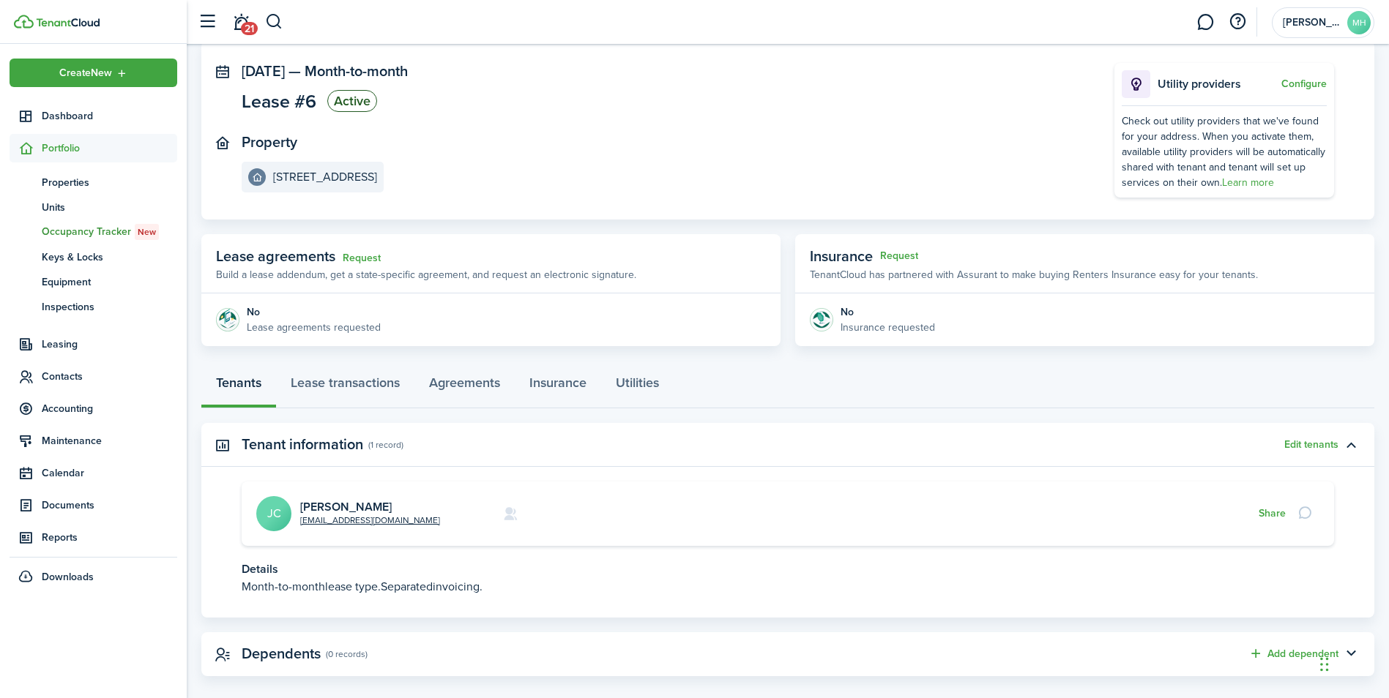
scroll to position [24, 0]
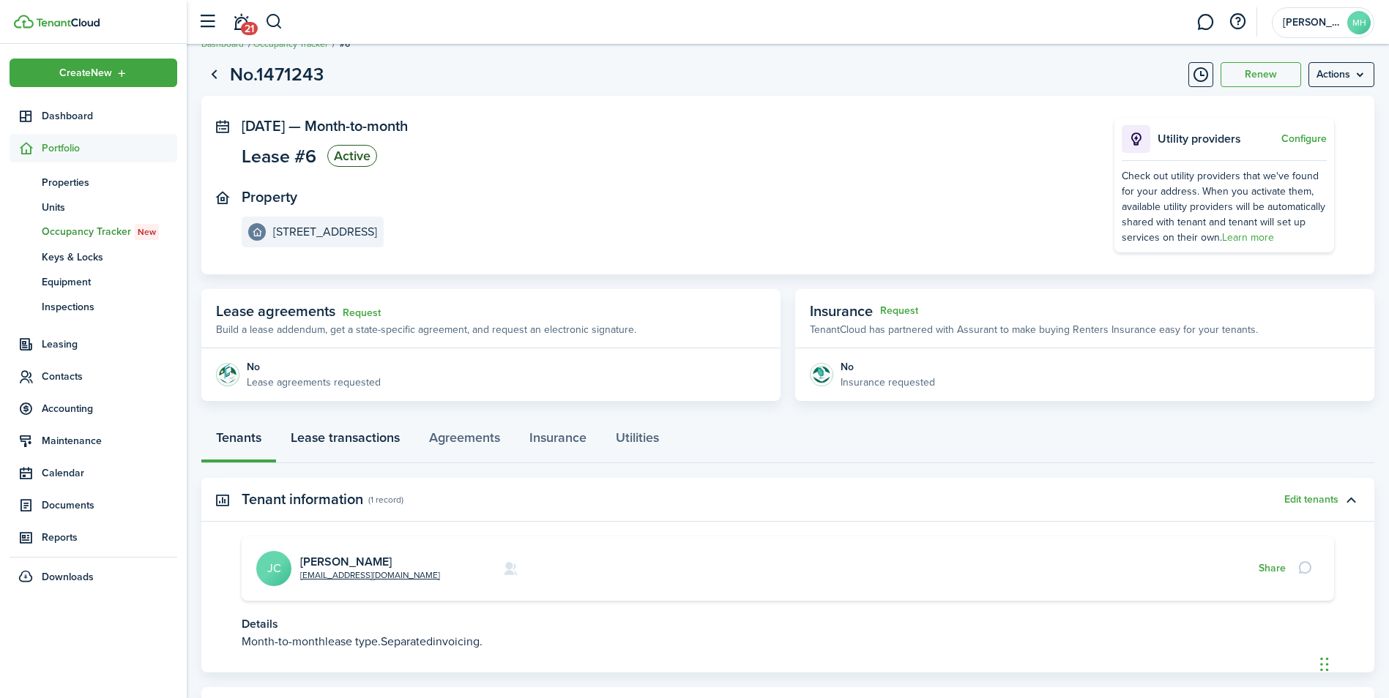
click at [330, 438] on link "Lease transactions" at bounding box center [345, 441] width 138 height 44
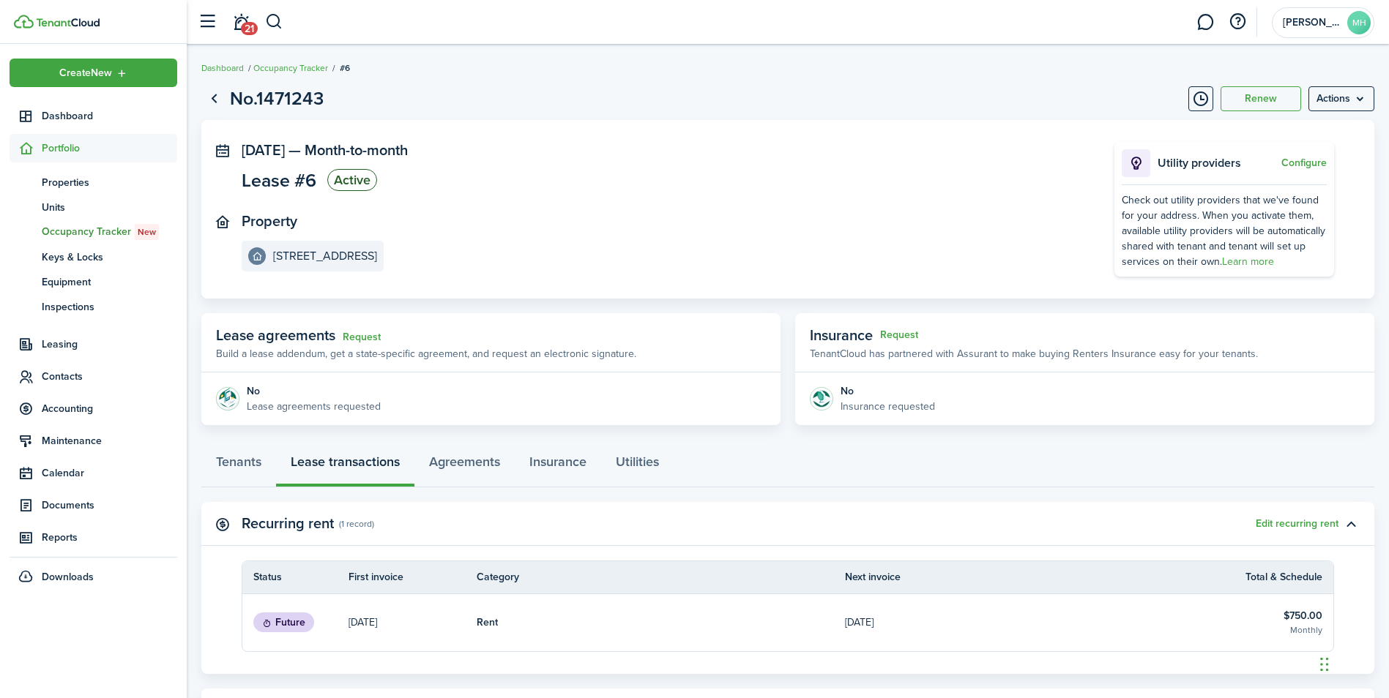
click at [914, 623] on link "[DATE]" at bounding box center [1029, 622] width 368 height 57
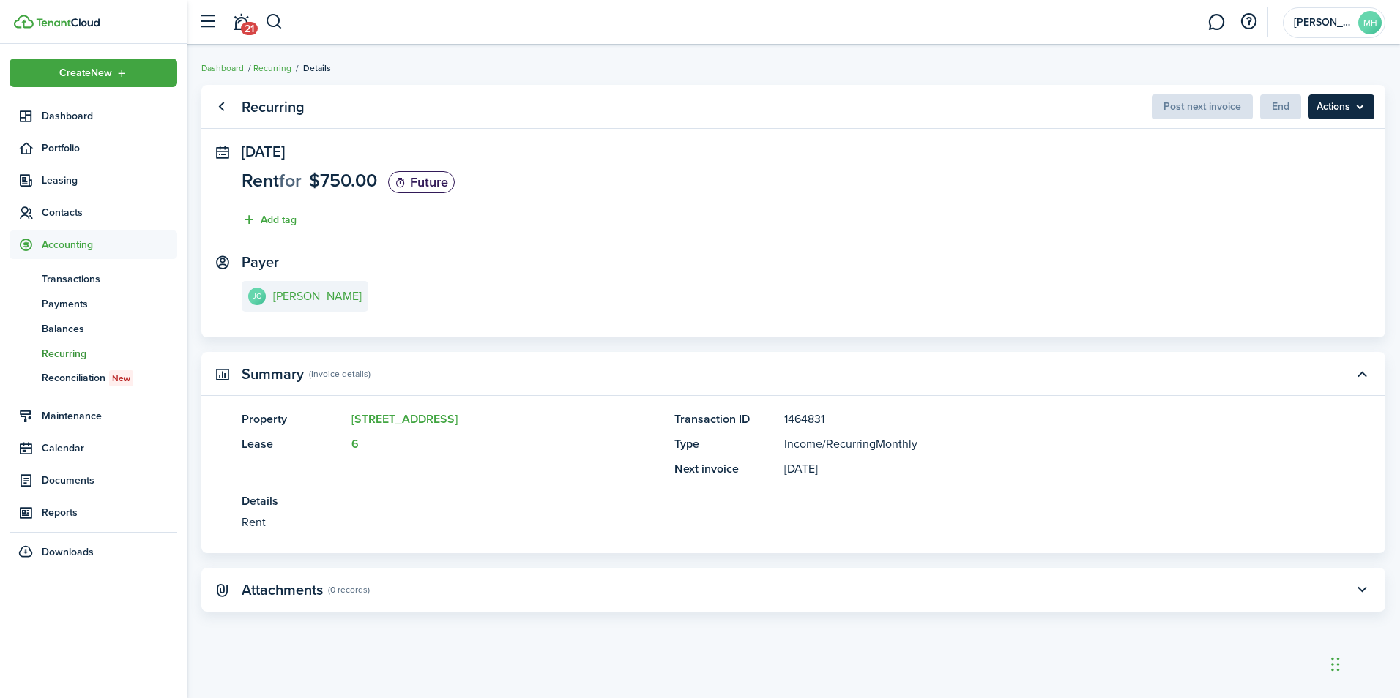
click at [1318, 111] on menu-btn "Actions" at bounding box center [1341, 106] width 66 height 25
click at [1113, 192] on panel-main-section "[DATE] Rent for $750.00 Future Add tag" at bounding box center [793, 189] width 1103 height 92
click at [67, 151] on span "Portfolio" at bounding box center [109, 148] width 135 height 15
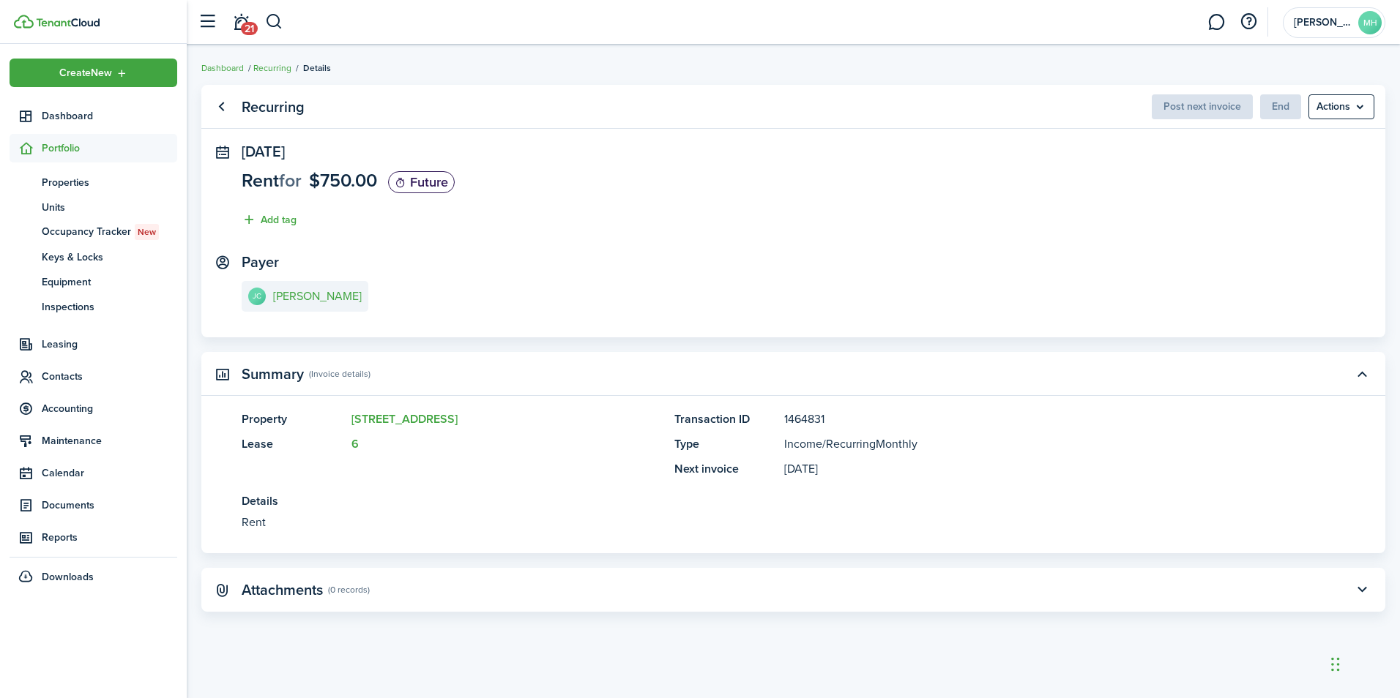
click at [329, 169] on span "$750.00" at bounding box center [343, 180] width 68 height 27
click at [800, 469] on panel-main-description "[DATE]" at bounding box center [1042, 469] width 517 height 18
click at [819, 471] on panel-main-description "[DATE]" at bounding box center [1042, 469] width 517 height 18
click at [1352, 594] on button "button" at bounding box center [1361, 590] width 25 height 25
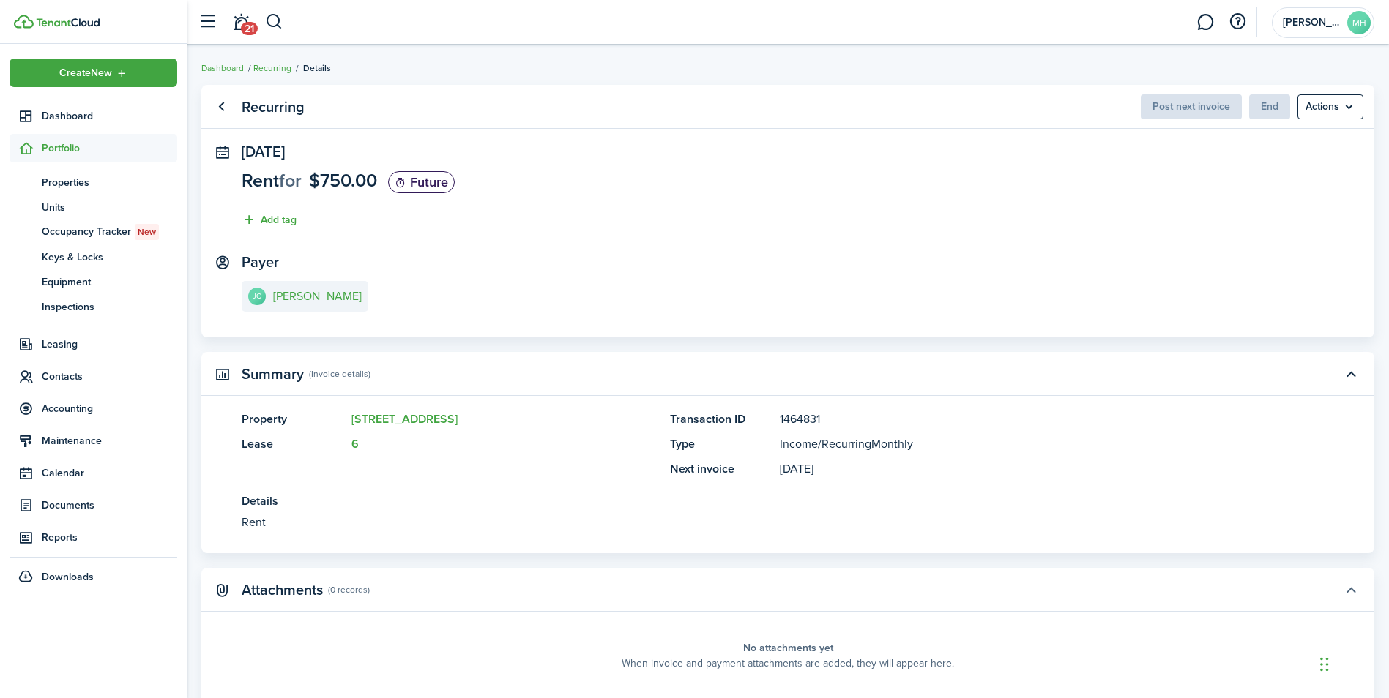
click at [1352, 594] on button "button" at bounding box center [1350, 590] width 25 height 25
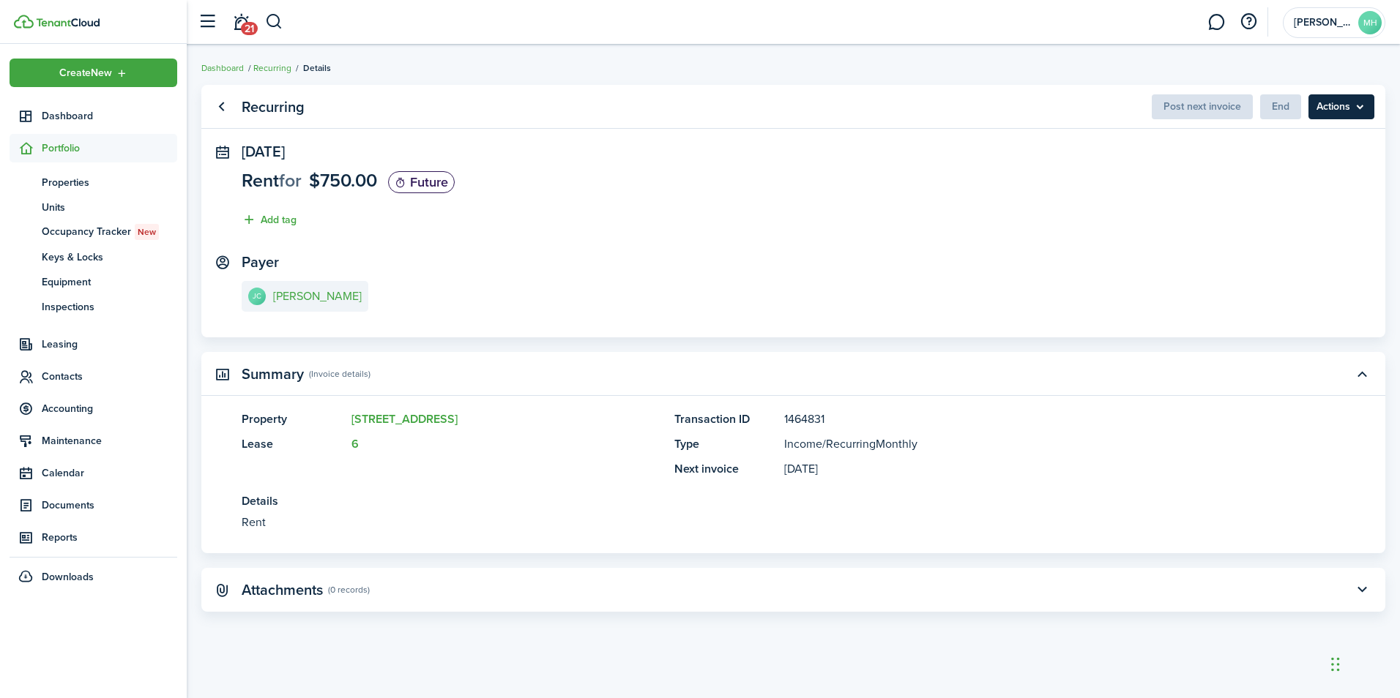
click at [1323, 105] on menu-btn "Actions" at bounding box center [1341, 106] width 66 height 25
drag, startPoint x: 1080, startPoint y: 183, endPoint x: 872, endPoint y: 222, distance: 211.5
click at [1075, 184] on panel-main-section "[DATE] Rent for $750.00 Future Add tag" at bounding box center [793, 189] width 1103 height 92
click at [75, 410] on span "Accounting" at bounding box center [109, 408] width 135 height 15
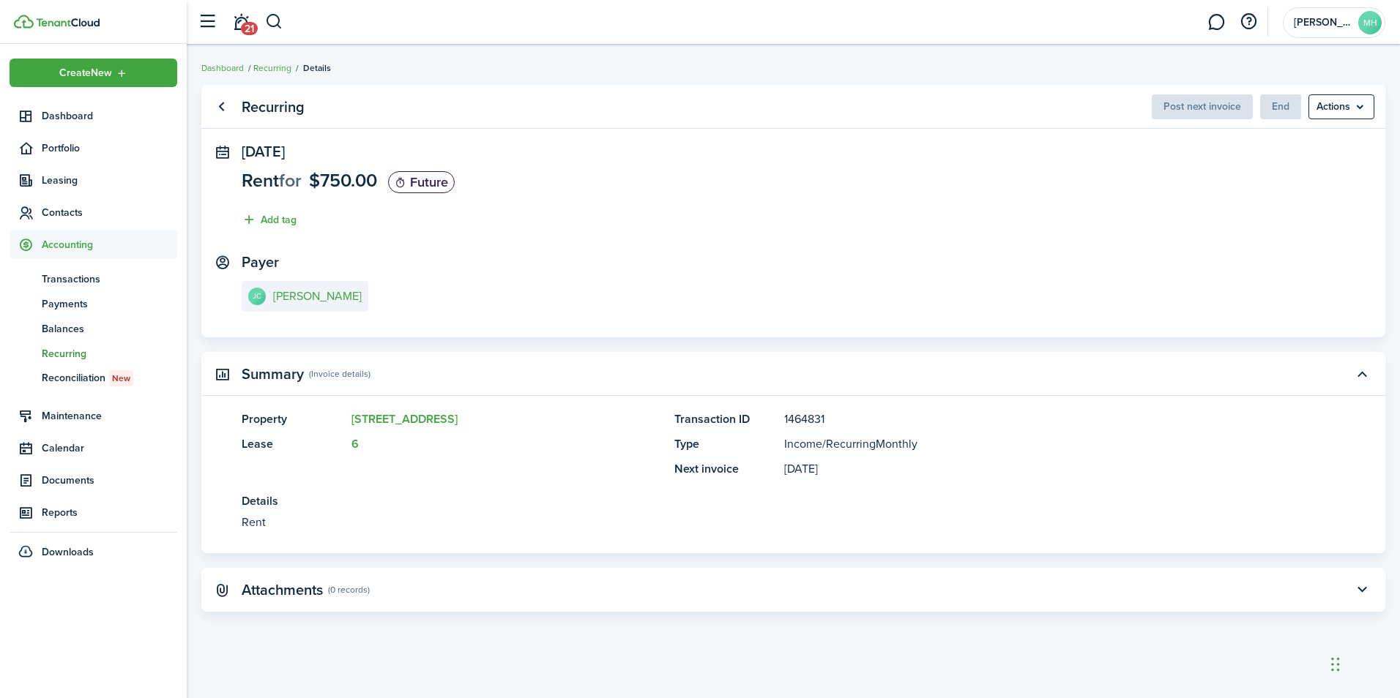
click at [68, 345] on link "re Recurring" at bounding box center [94, 353] width 168 height 25
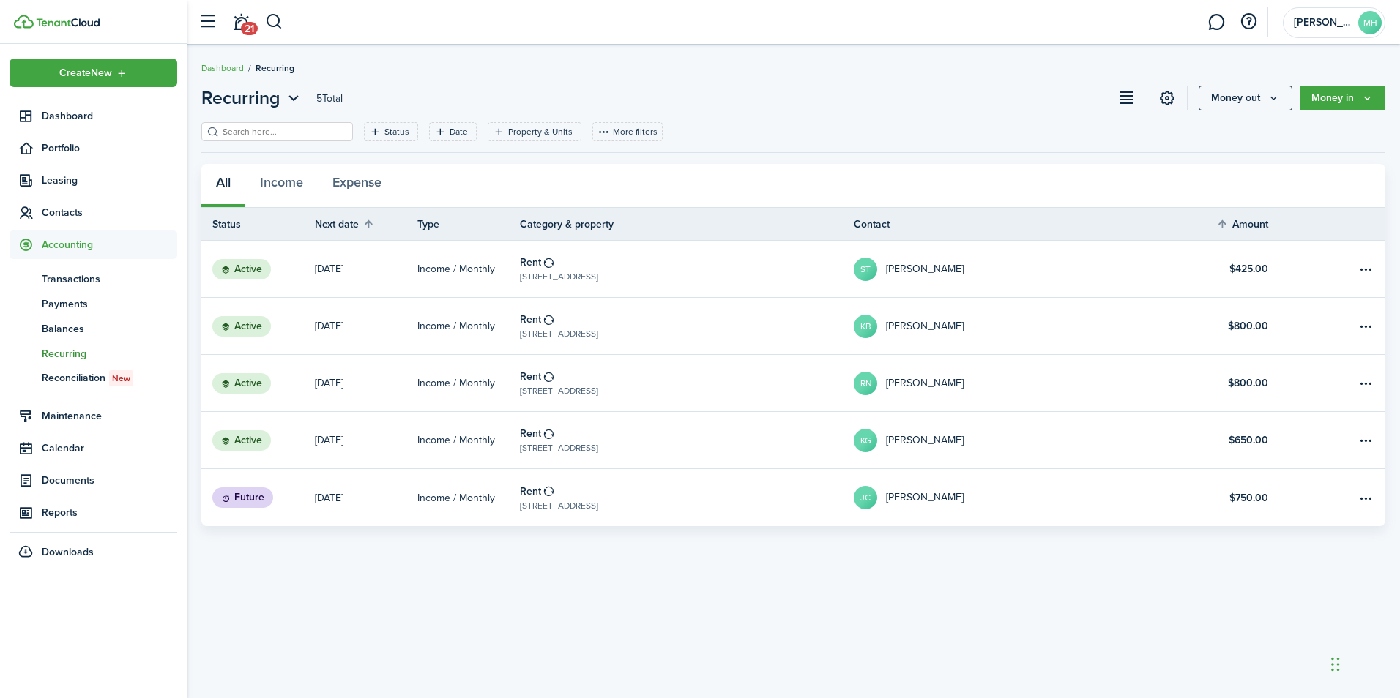
click at [1376, 496] on link at bounding box center [1348, 497] width 73 height 57
click at [1372, 497] on table-menu-btn-icon "Open menu" at bounding box center [1365, 498] width 18 height 18
click at [64, 326] on span "Balances" at bounding box center [109, 328] width 135 height 15
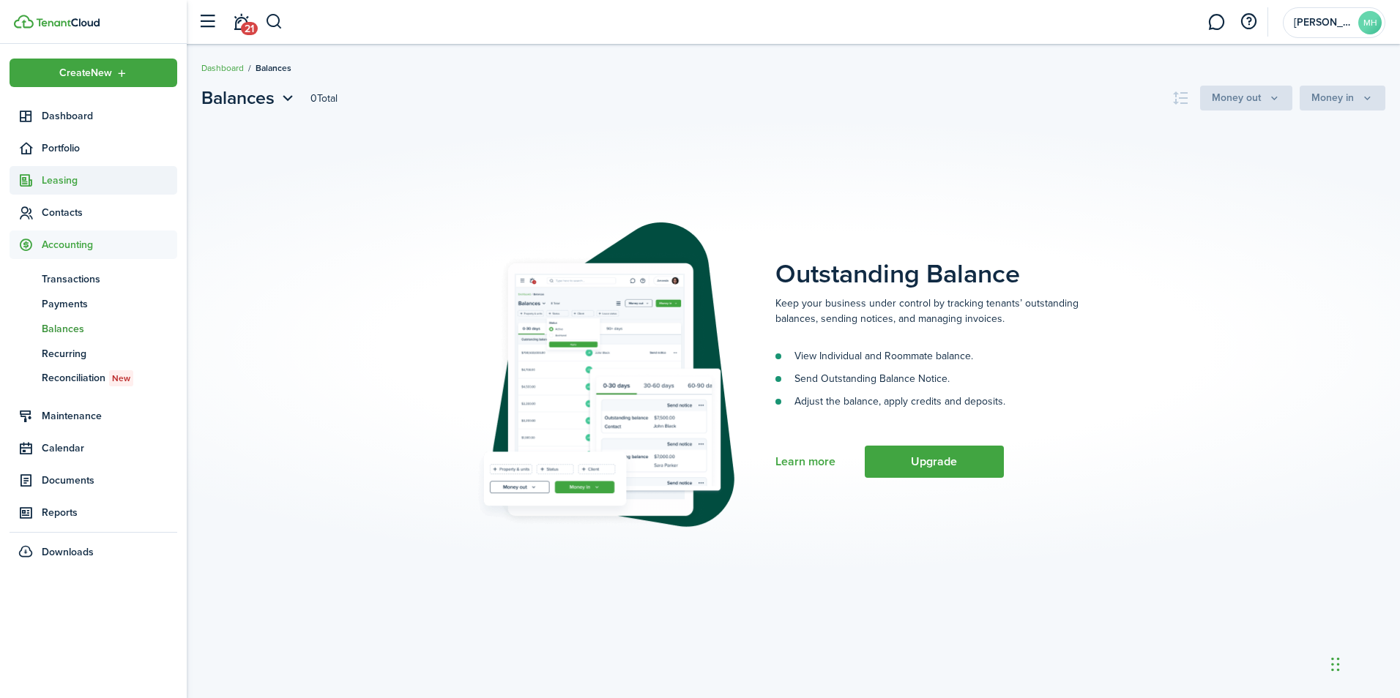
click at [67, 176] on span "Leasing" at bounding box center [109, 180] width 135 height 15
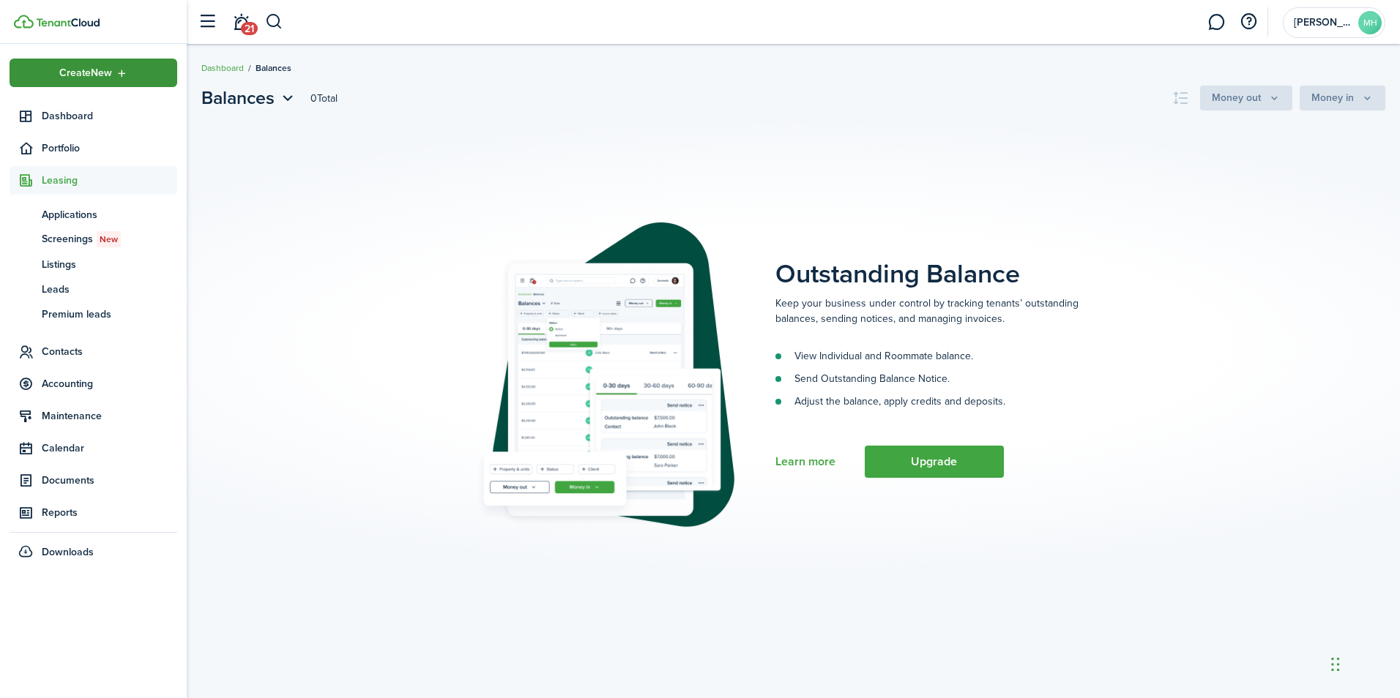
click at [92, 78] on span "Create New" at bounding box center [85, 73] width 53 height 10
click at [1119, 71] on breadcrumb "Dashboard Balances" at bounding box center [793, 61] width 1184 height 34
click at [44, 385] on span "Accounting" at bounding box center [109, 383] width 135 height 15
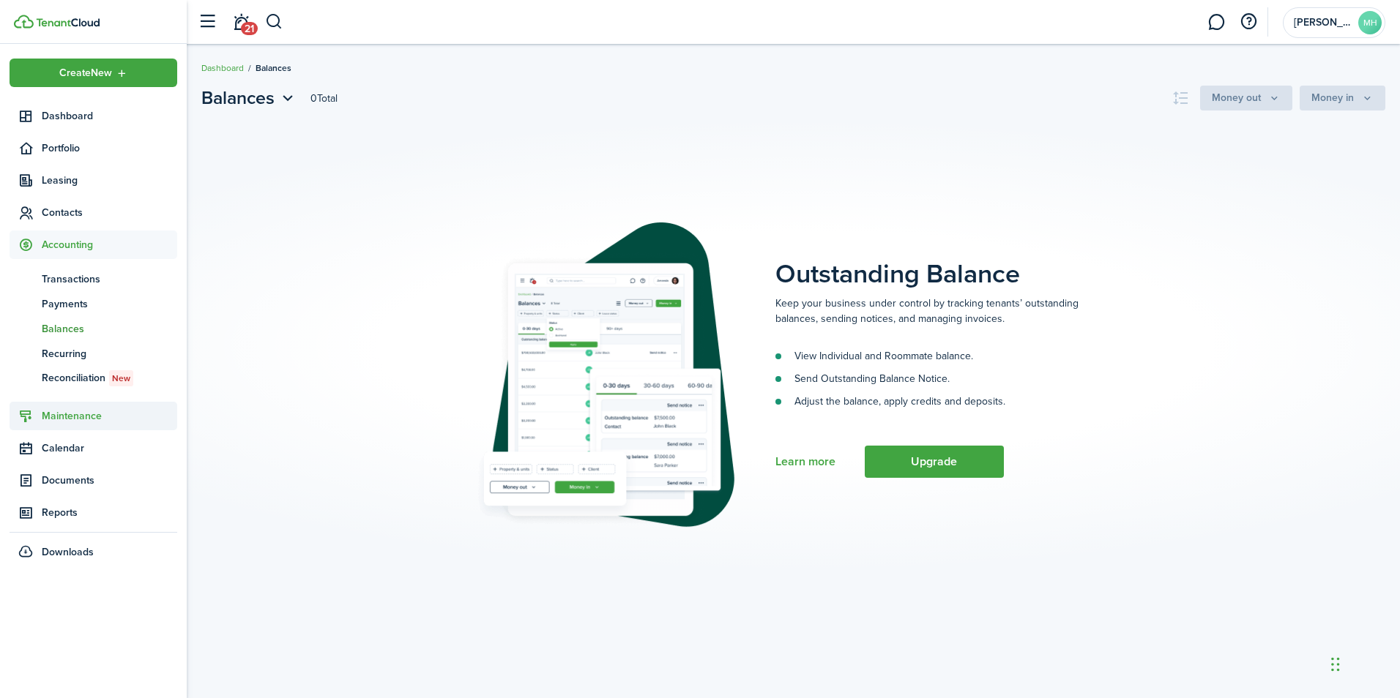
click at [59, 405] on span "Maintenance" at bounding box center [94, 416] width 168 height 29
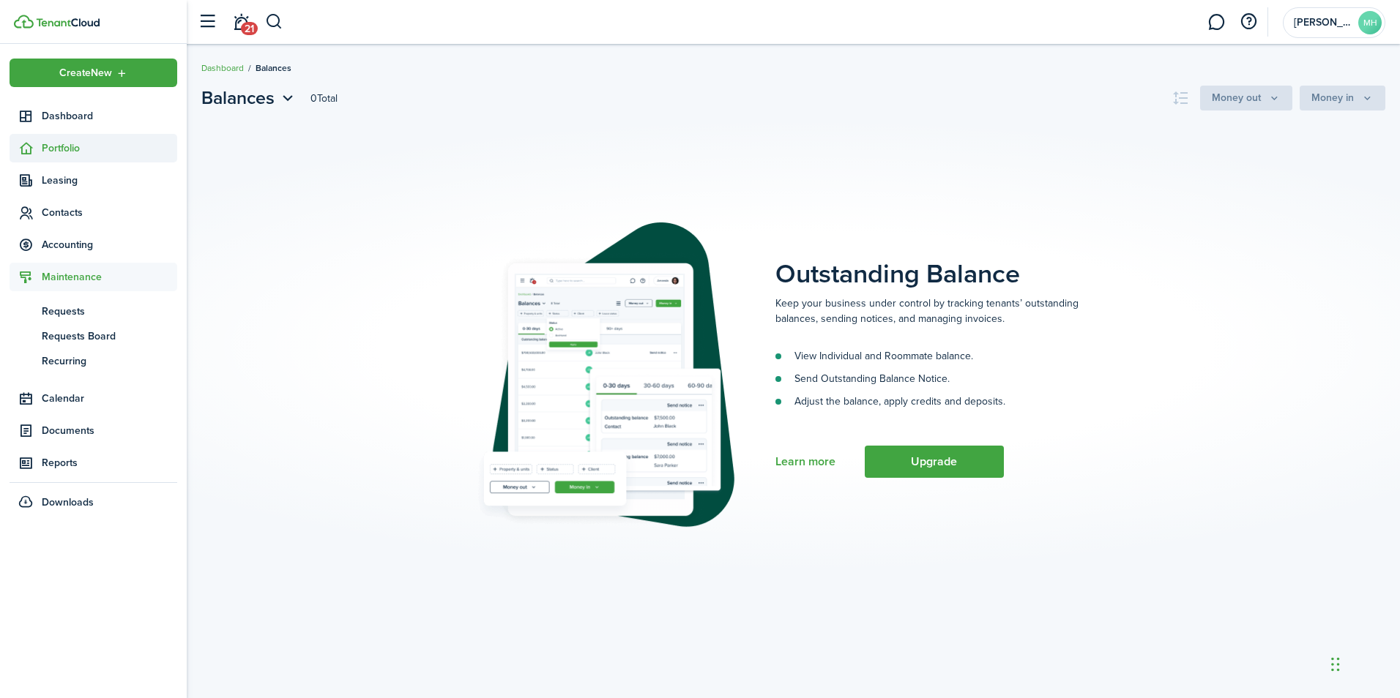
click at [61, 152] on span "Portfolio" at bounding box center [109, 148] width 135 height 15
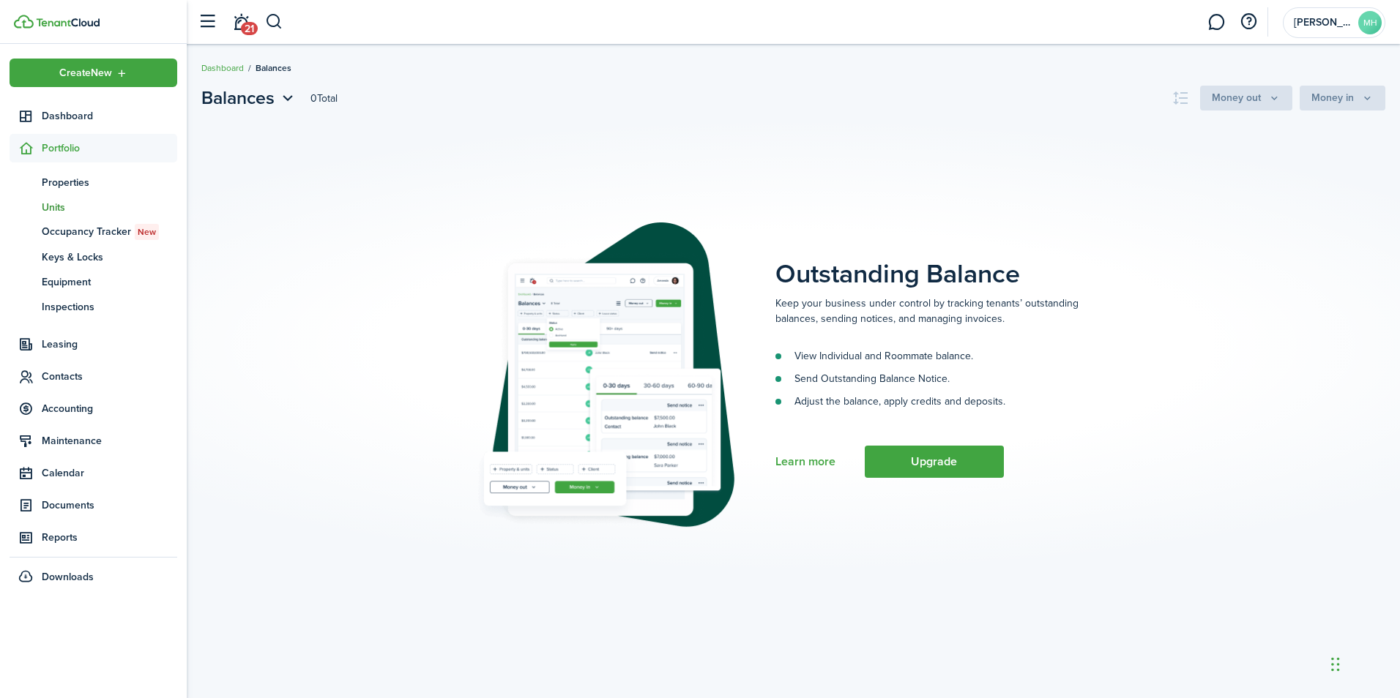
click at [57, 203] on span "Units" at bounding box center [109, 207] width 135 height 15
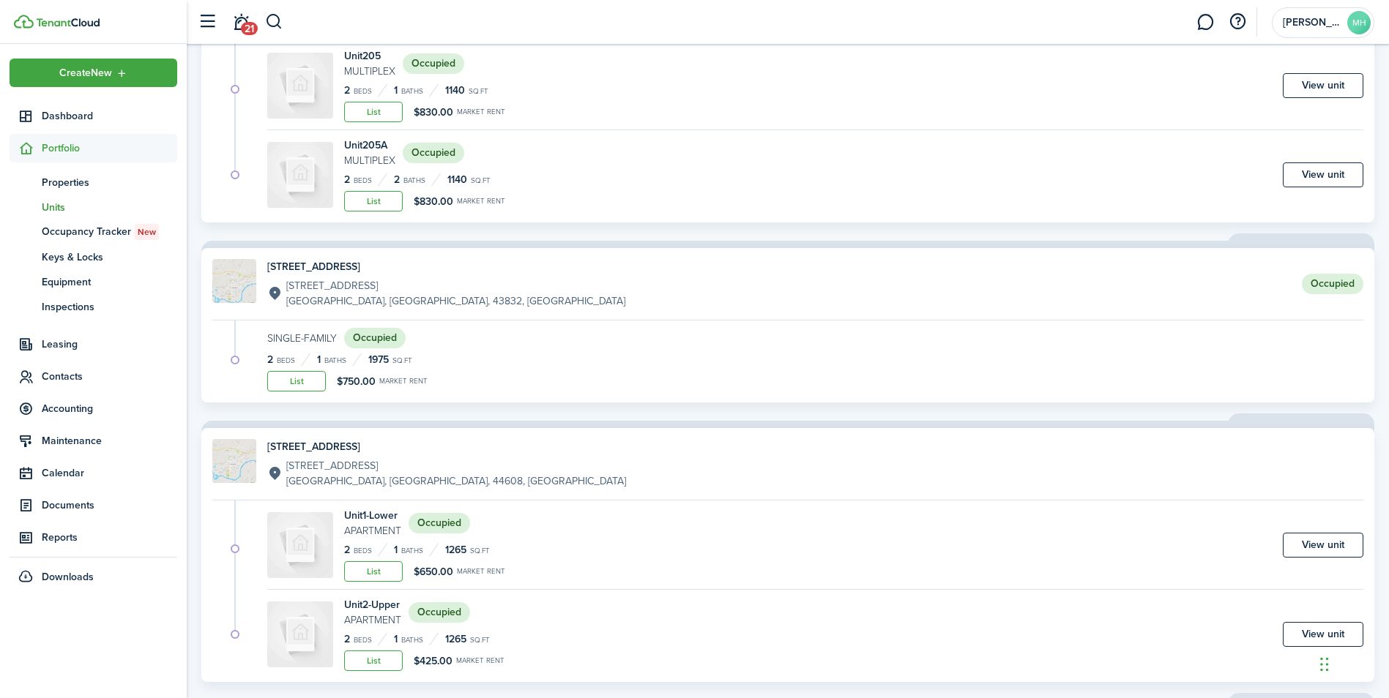
scroll to position [220, 0]
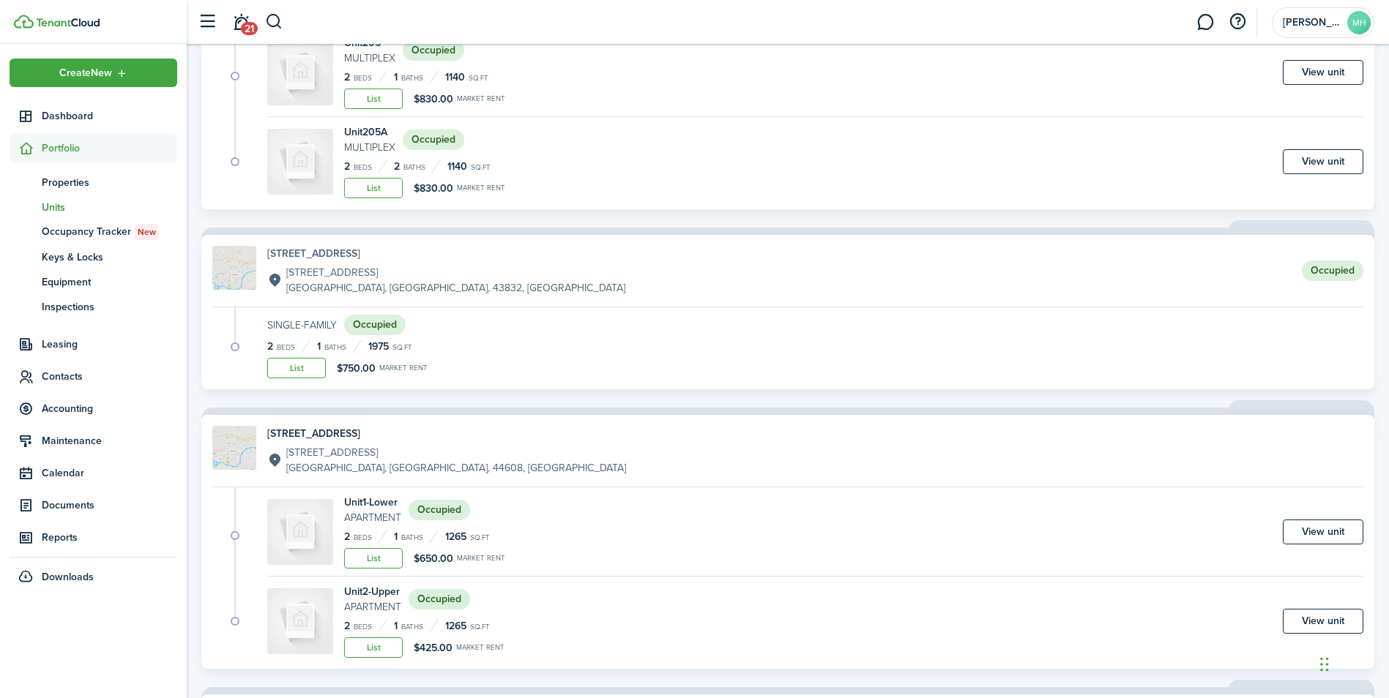
click at [342, 250] on h4 "[STREET_ADDRESS]" at bounding box center [446, 253] width 358 height 15
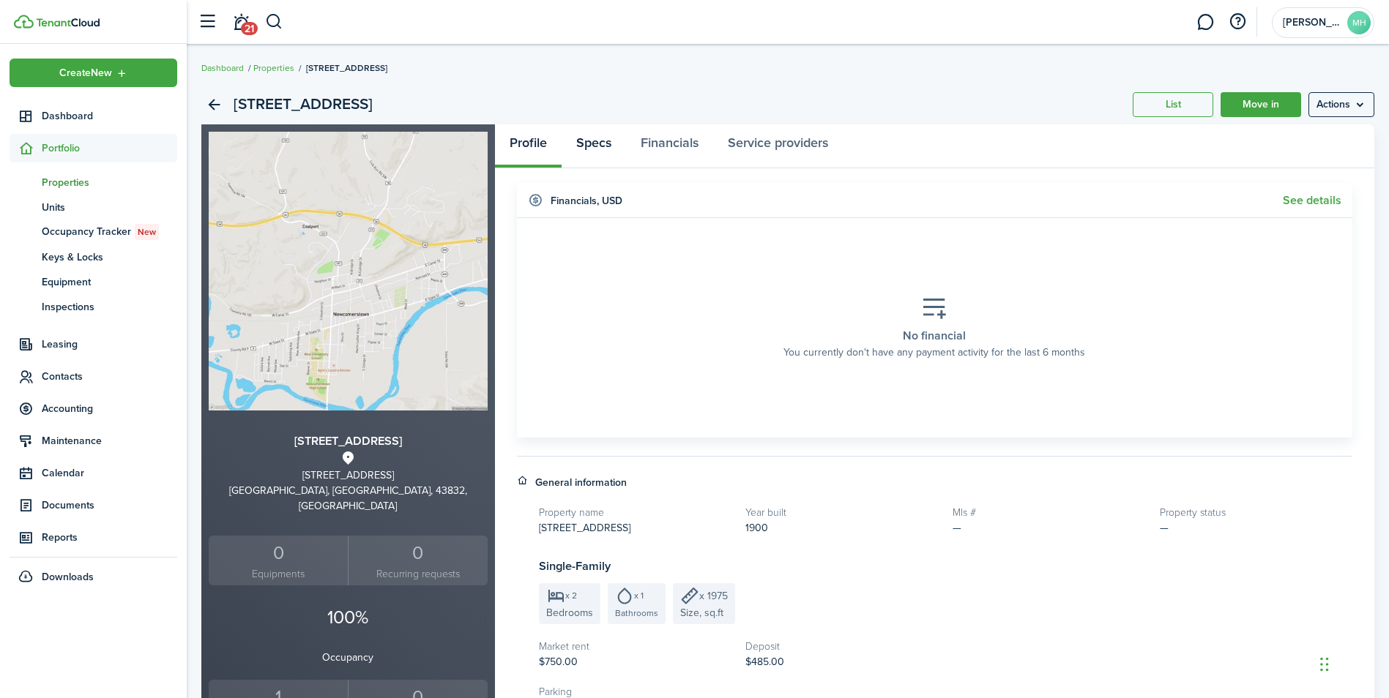
click at [610, 151] on link "Specs" at bounding box center [593, 146] width 64 height 44
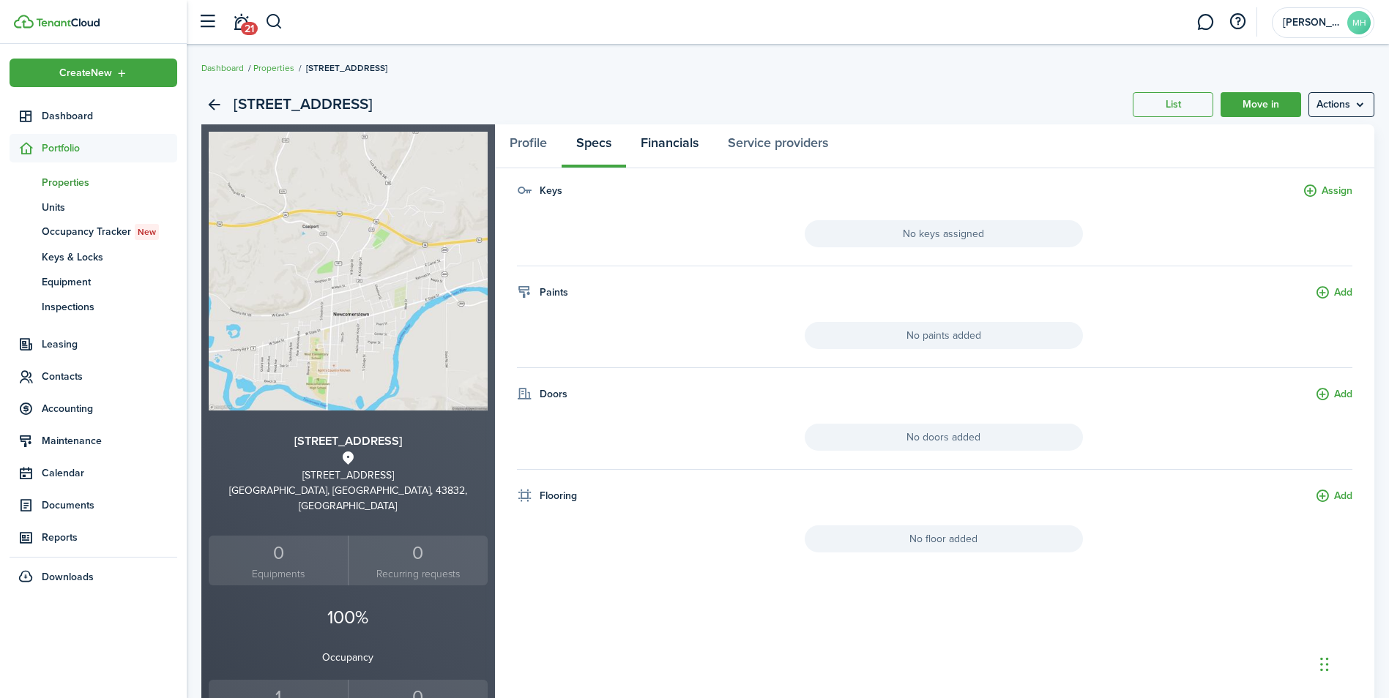
click at [667, 148] on link "Financials" at bounding box center [669, 146] width 87 height 44
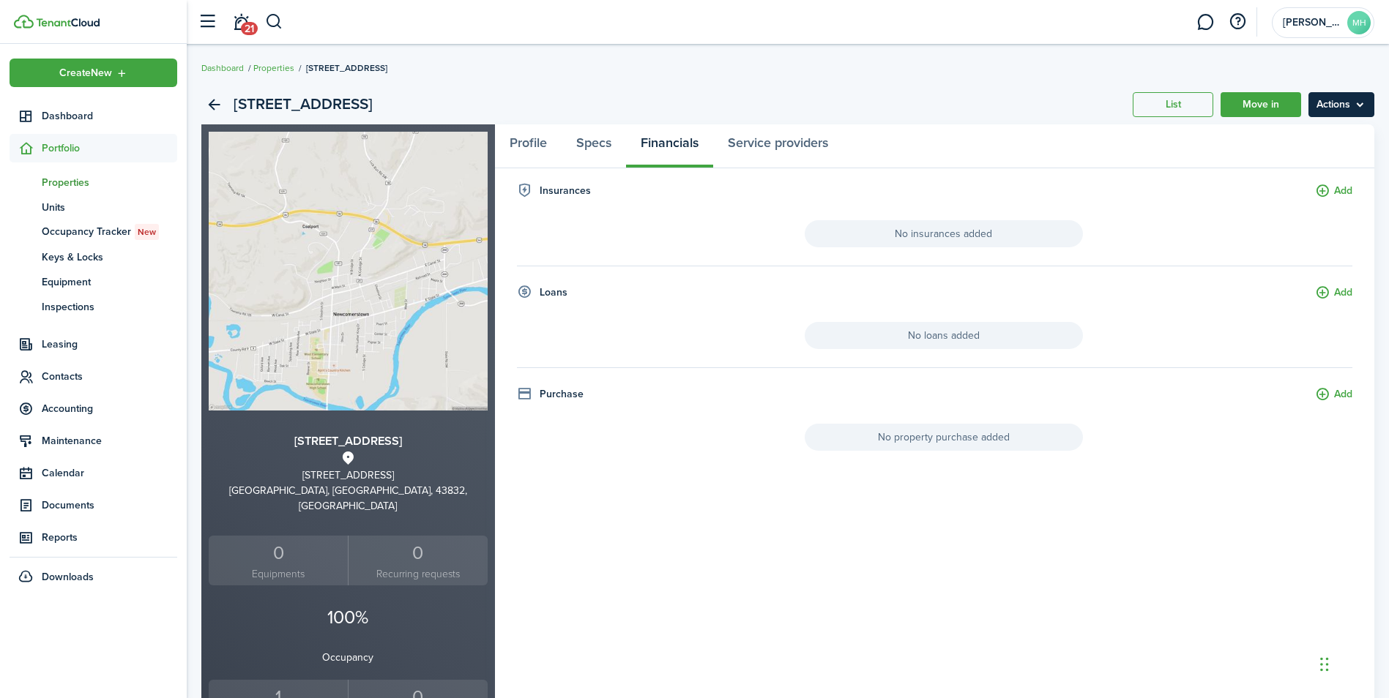
click at [1360, 96] on menu-btn "Actions" at bounding box center [1341, 104] width 66 height 25
click at [70, 114] on span "Dashboard" at bounding box center [109, 115] width 135 height 15
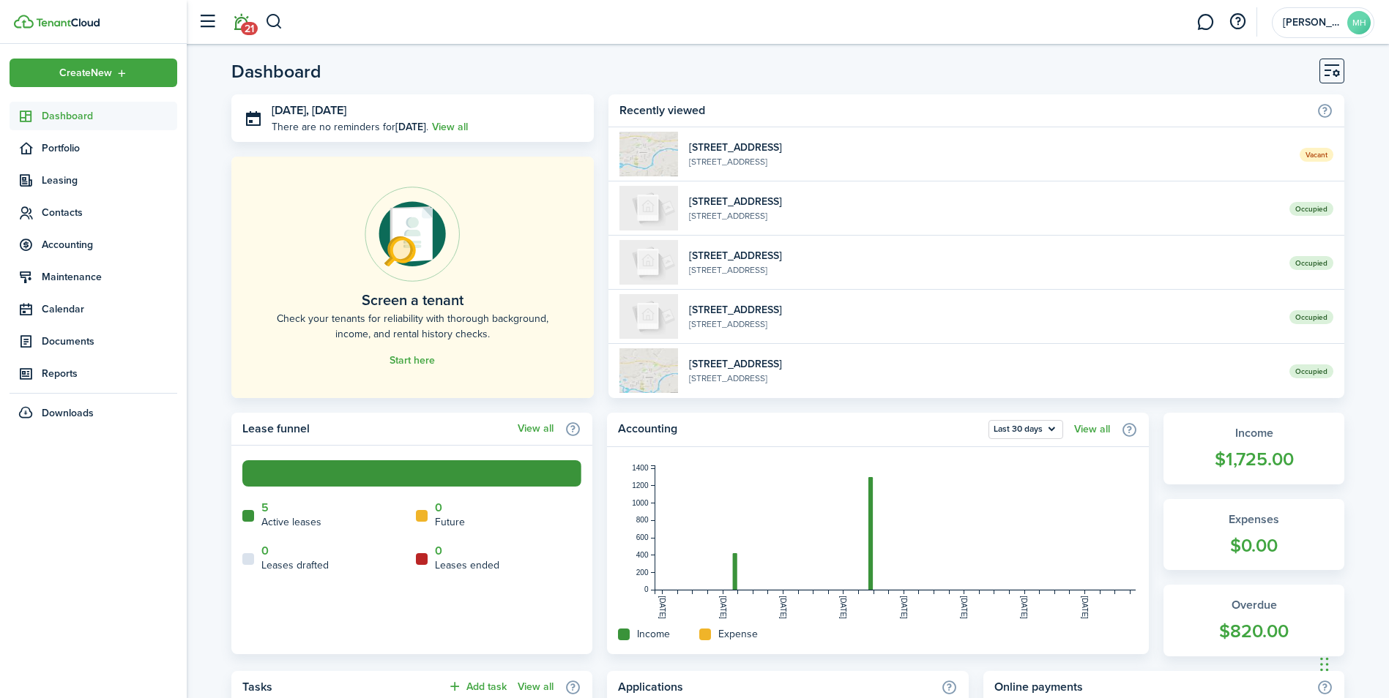
click at [250, 23] on span "21" at bounding box center [249, 28] width 17 height 13
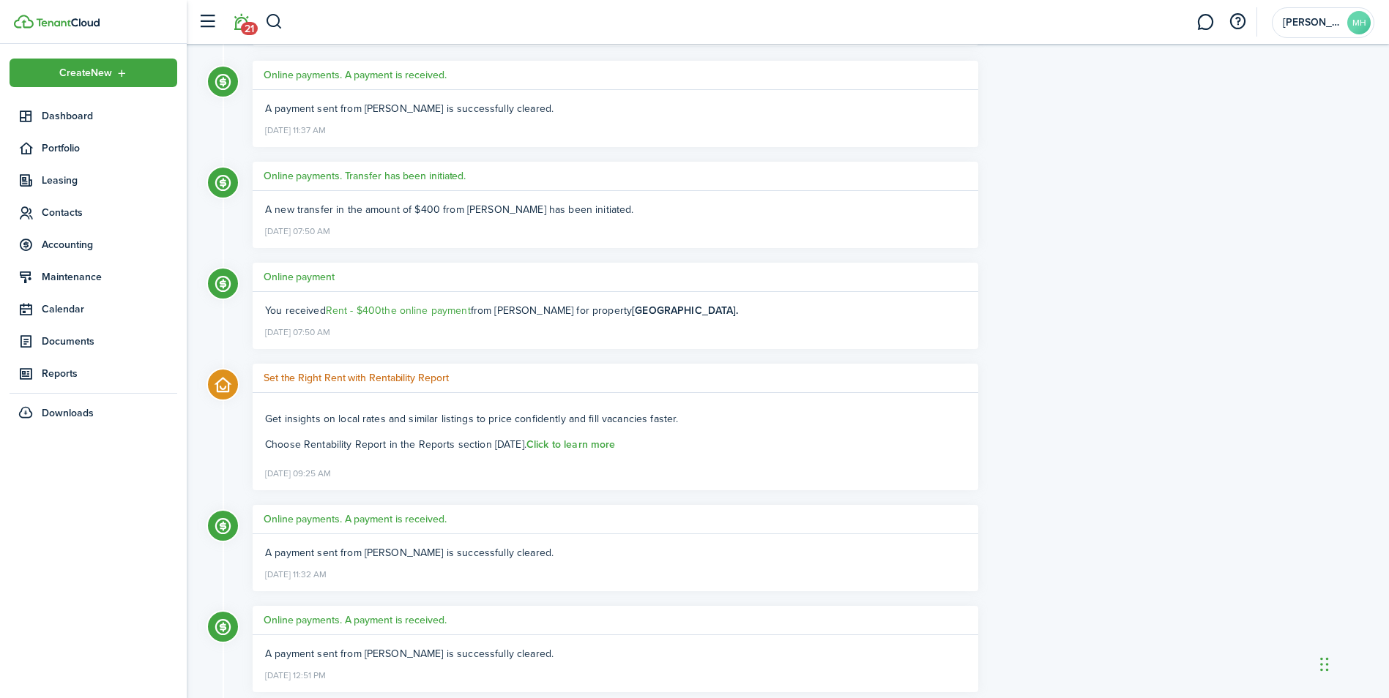
scroll to position [293, 0]
